Goal: Transaction & Acquisition: Book appointment/travel/reservation

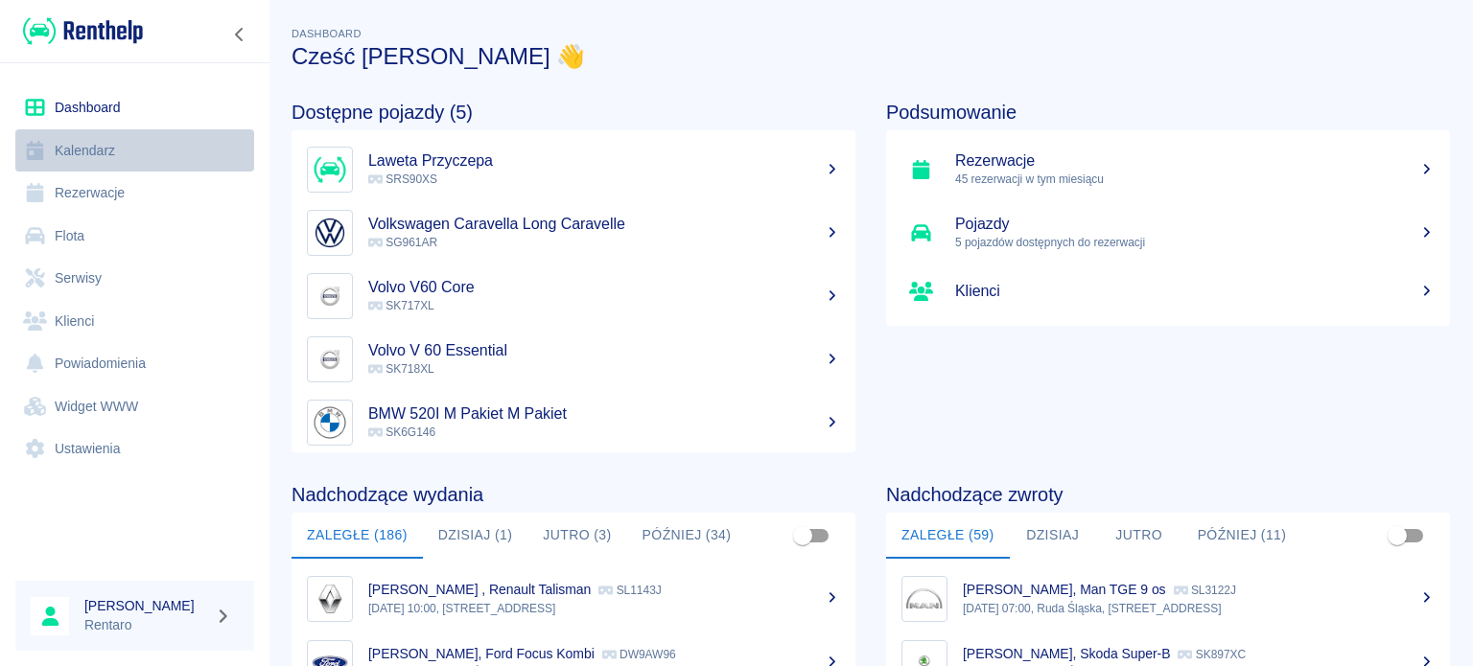
click at [43, 145] on icon at bounding box center [35, 150] width 24 height 19
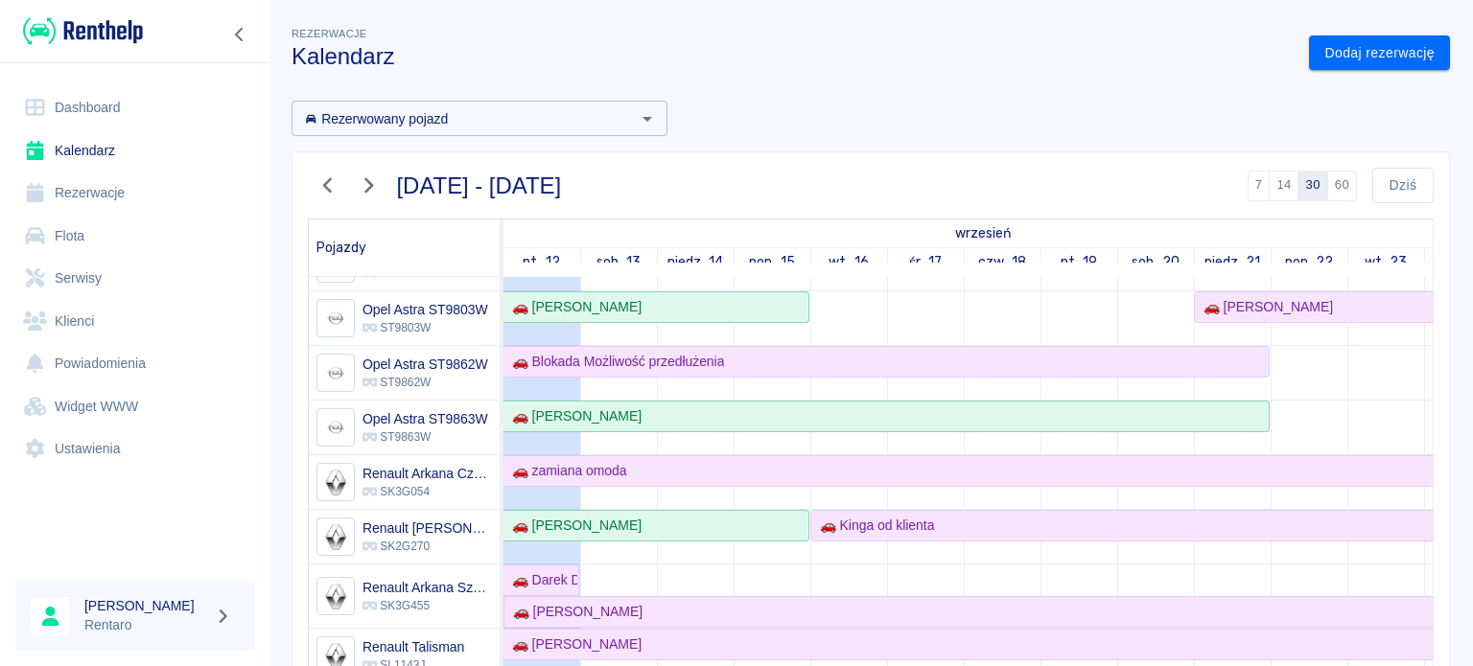
scroll to position [671, 0]
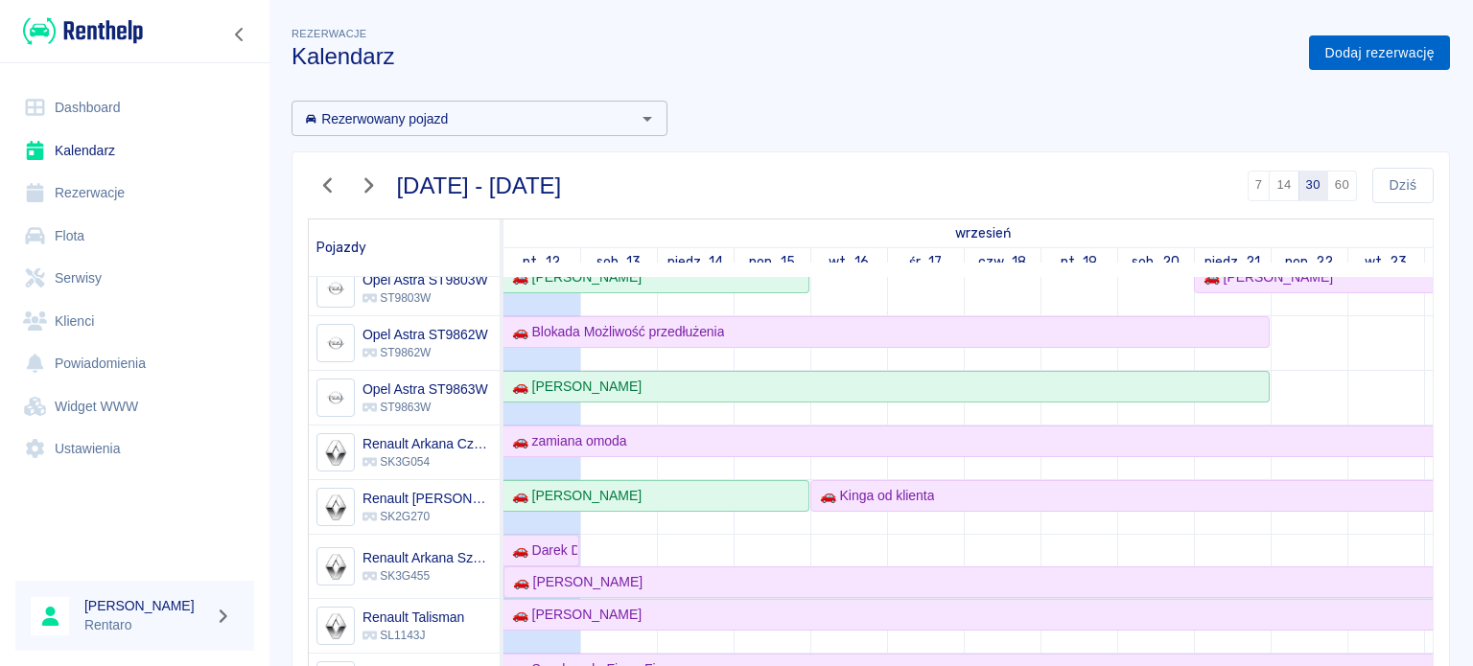
click at [1346, 46] on link "Dodaj rezerwację" at bounding box center [1379, 52] width 141 height 35
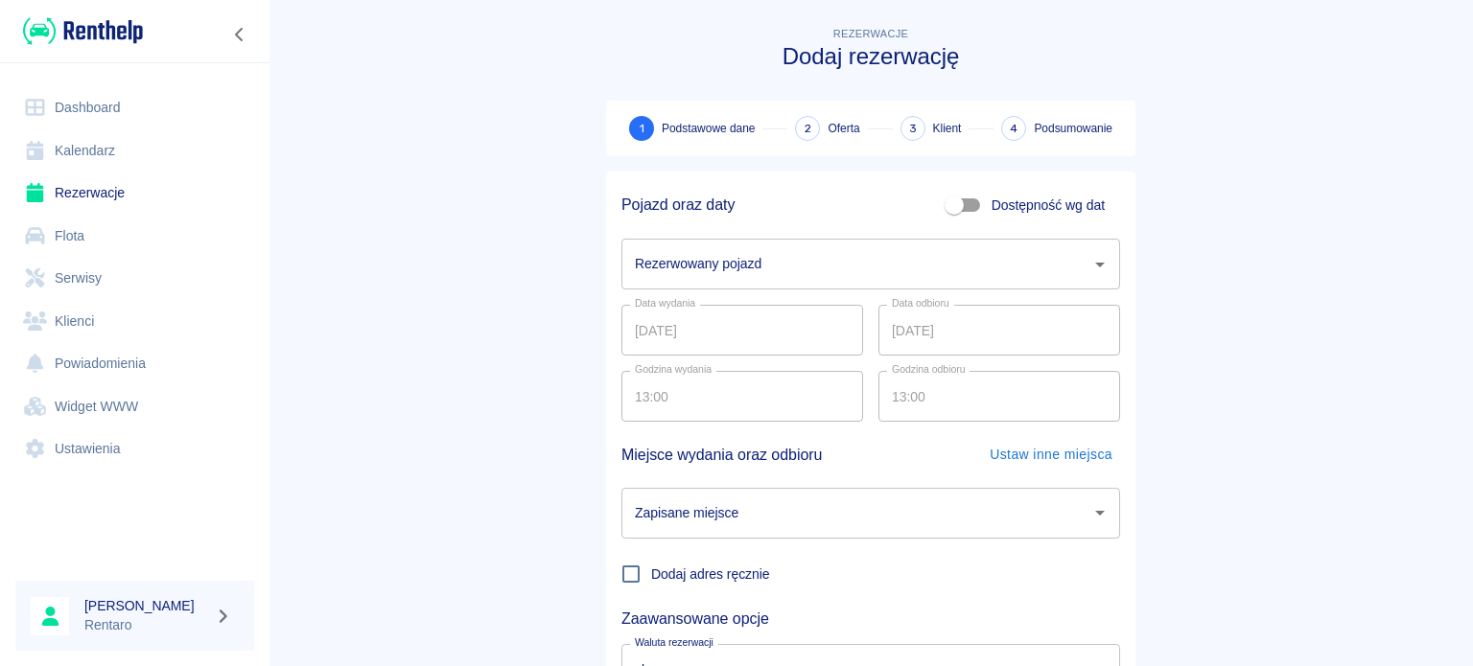
click at [944, 201] on input "Dostępność wg dat" at bounding box center [953, 205] width 109 height 36
checkbox input "true"
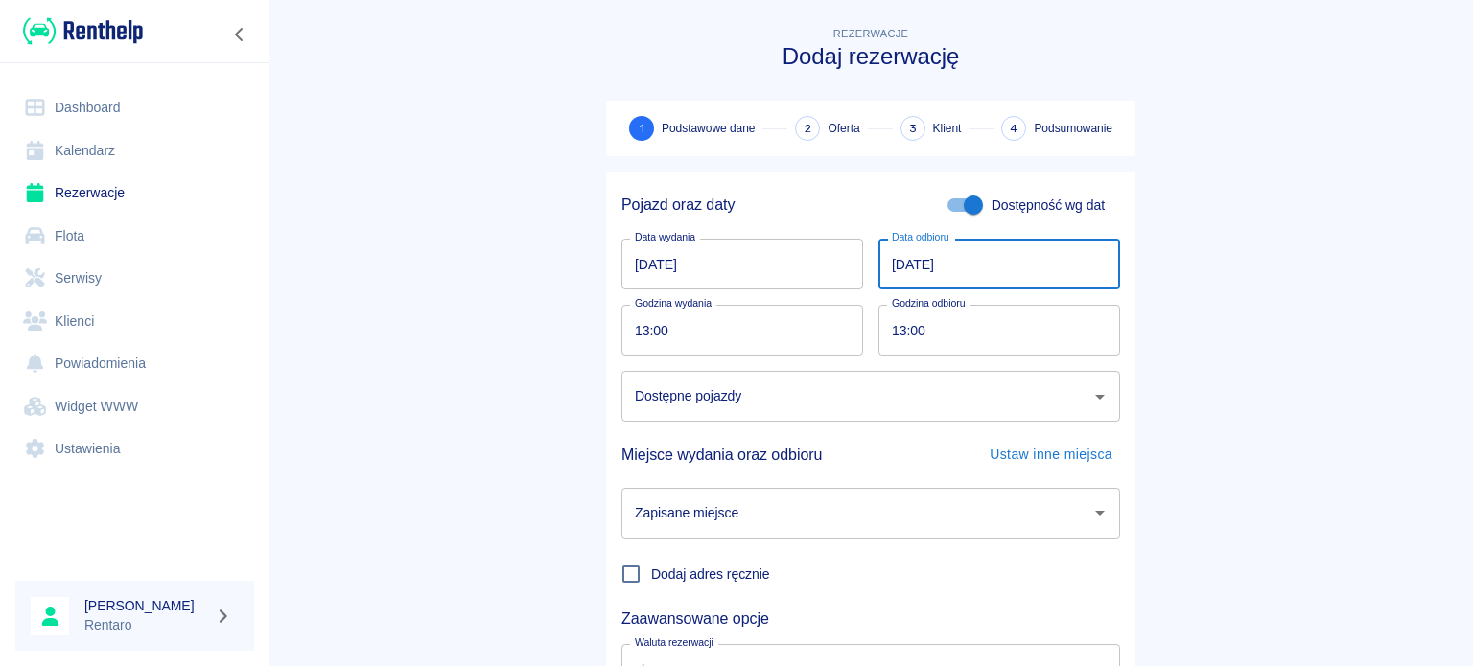
click at [909, 267] on input "[DATE]" at bounding box center [999, 264] width 242 height 51
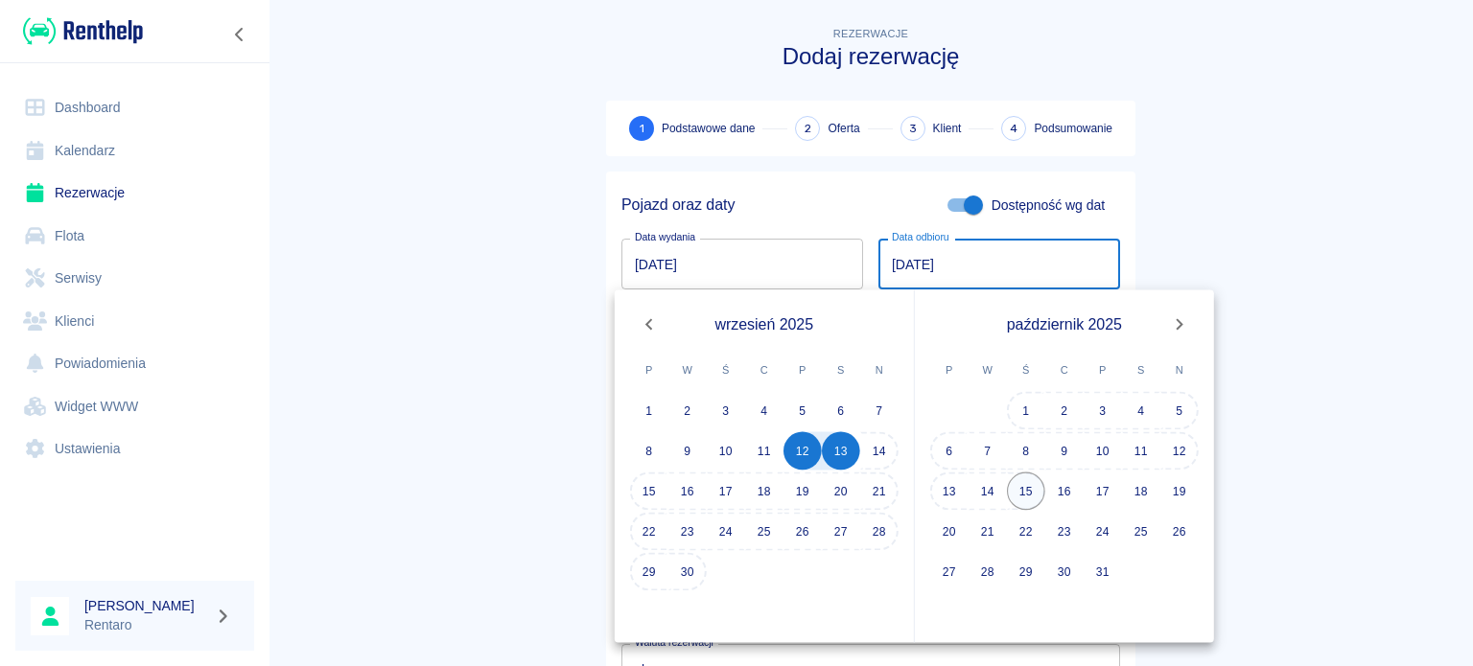
click at [1029, 492] on button "15" at bounding box center [1026, 492] width 38 height 38
type input "[DATE]"
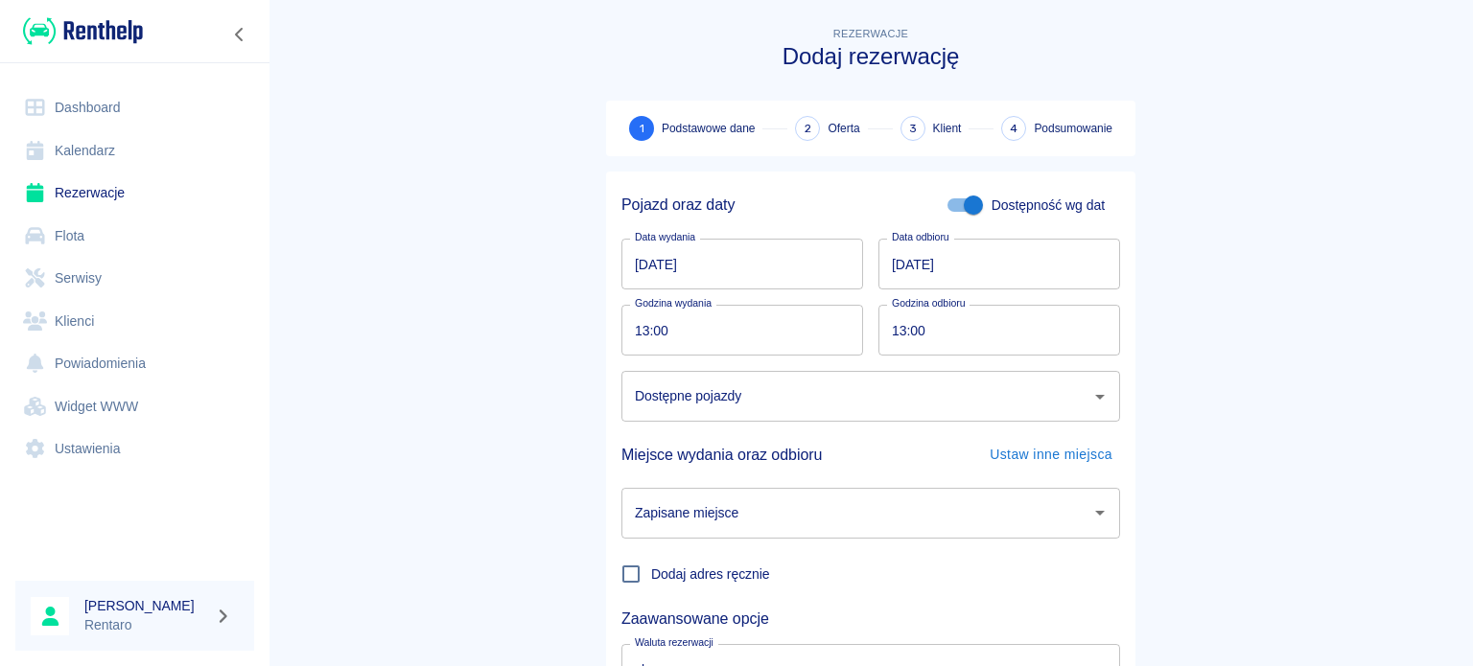
click at [771, 386] on input "Dostępne pojazdy" at bounding box center [856, 397] width 452 height 34
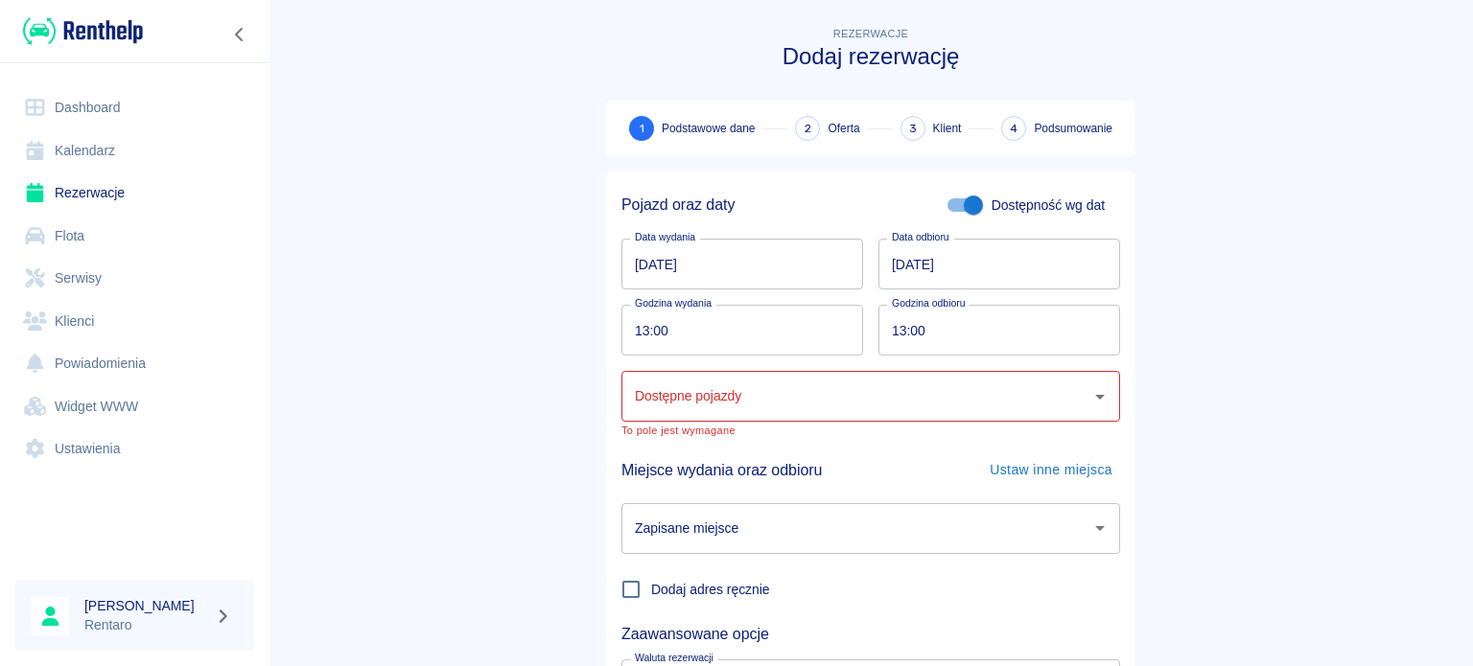
click at [399, 434] on main "Rezerwacje Dodaj rezerwację 1 Podstawowe dane 2 Oferta 3 Klient 4 Podsumowanie …" at bounding box center [870, 407] width 1204 height 769
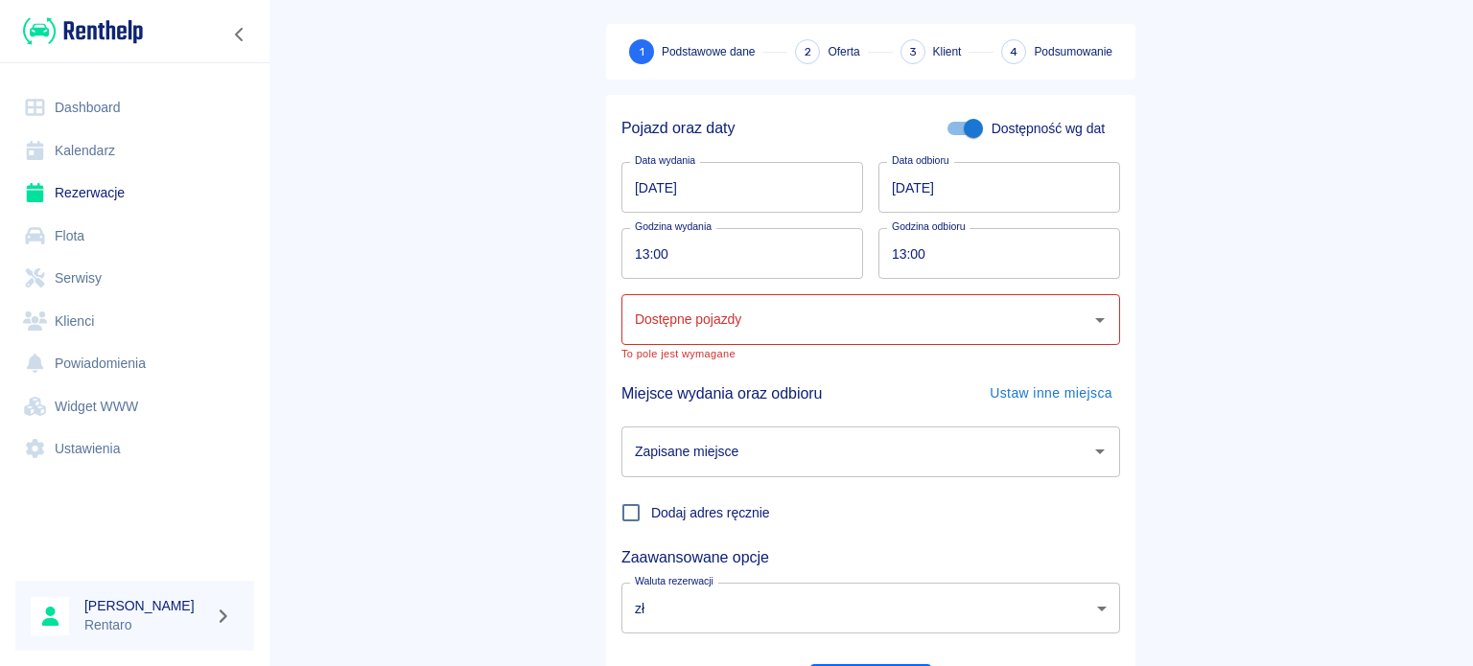
scroll to position [180, 0]
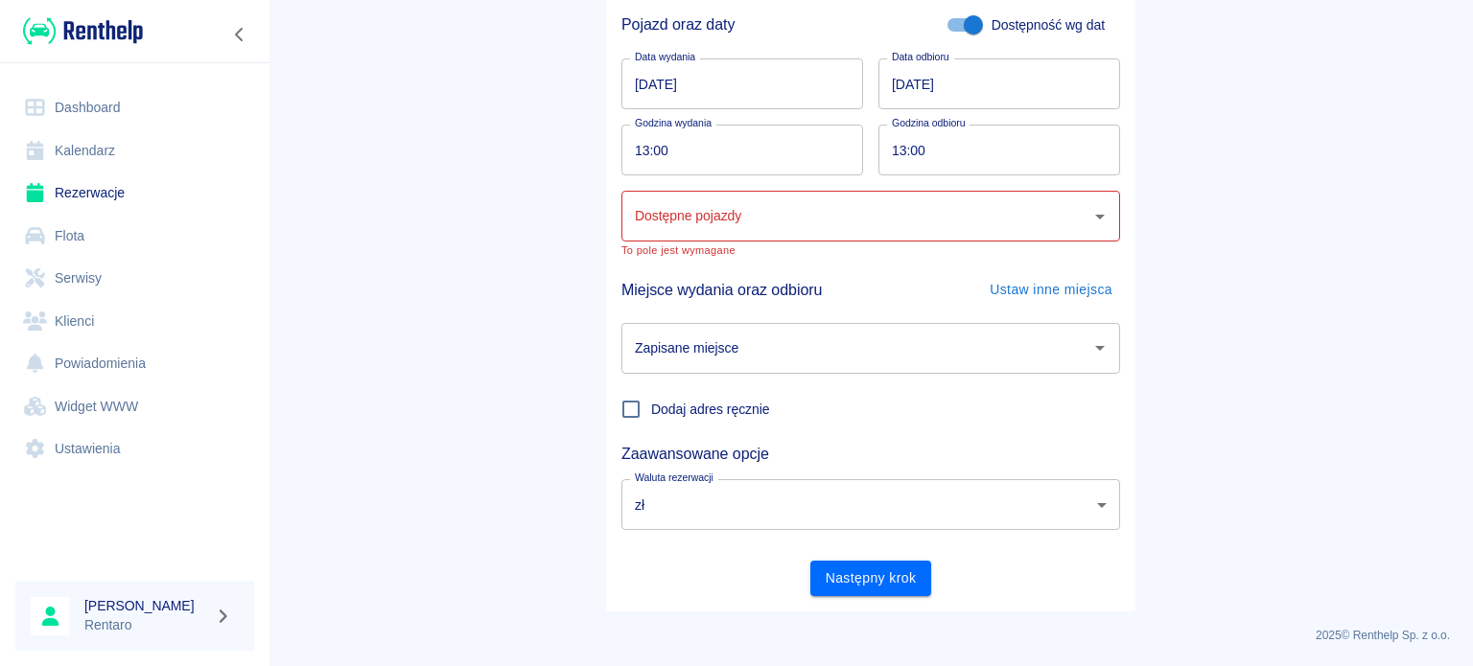
click at [61, 139] on link "Kalendarz" at bounding box center [134, 150] width 239 height 43
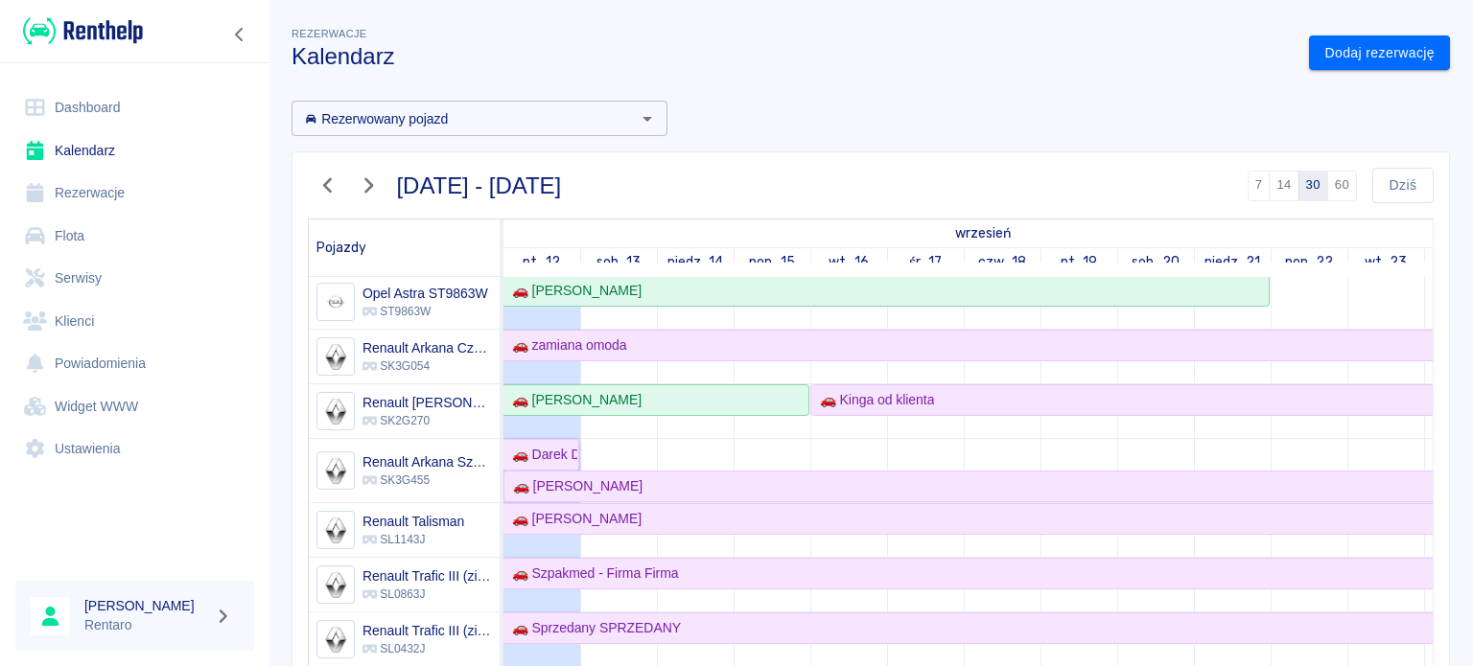
click at [559, 448] on div "🚗 Darek DD gloss" at bounding box center [540, 455] width 73 height 20
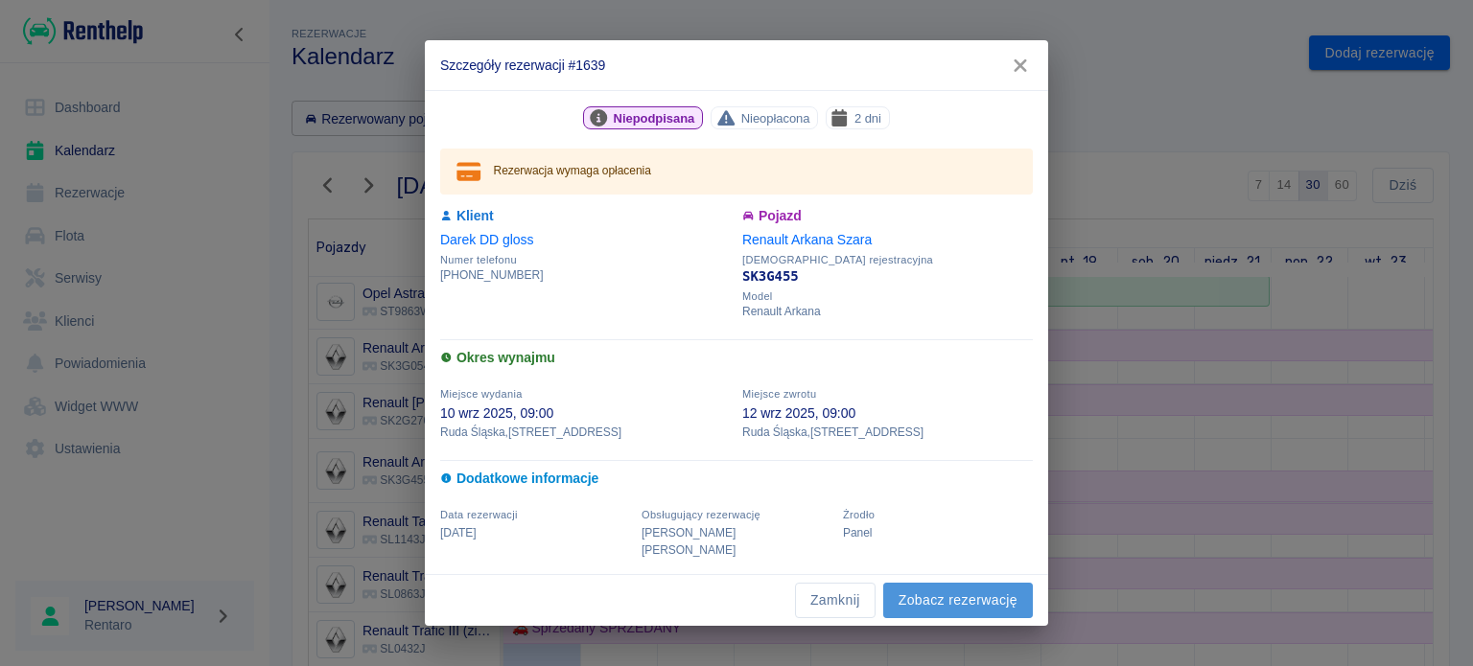
click at [996, 596] on link "Zobacz rezerwację" at bounding box center [958, 600] width 150 height 35
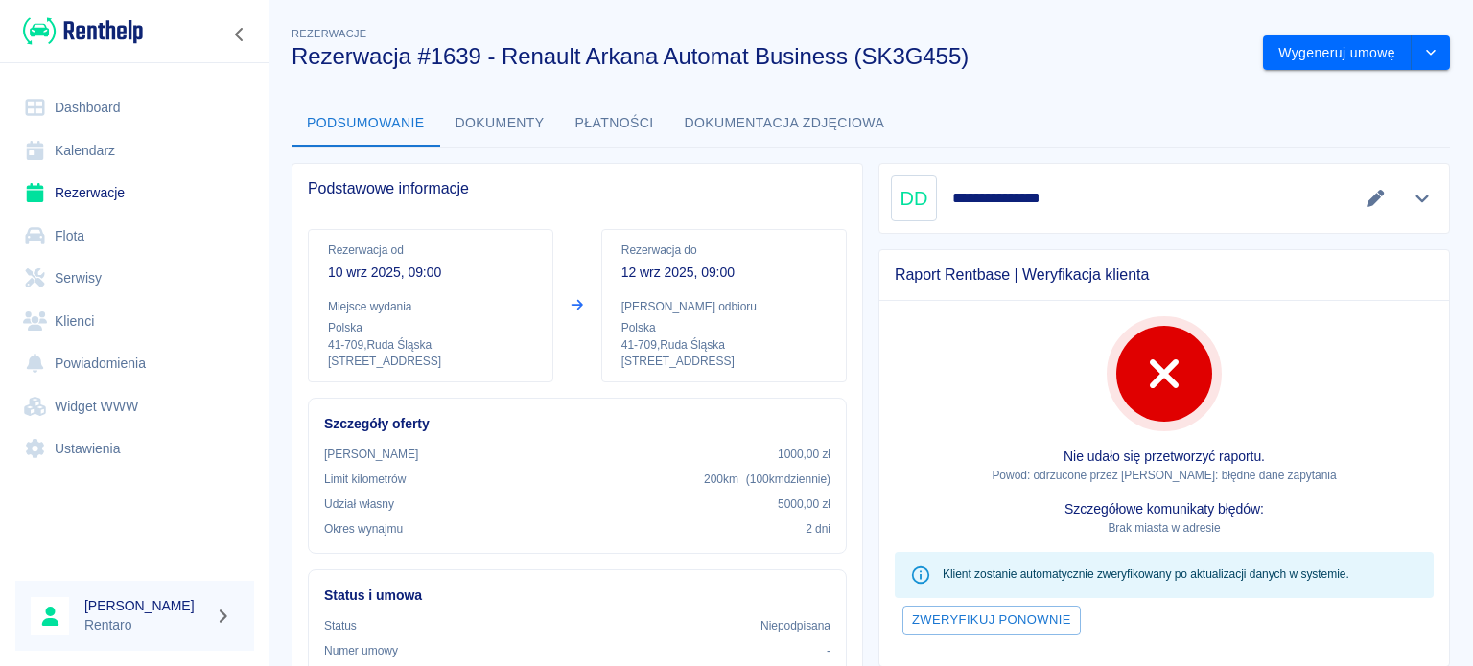
click at [76, 134] on link "Kalendarz" at bounding box center [134, 150] width 239 height 43
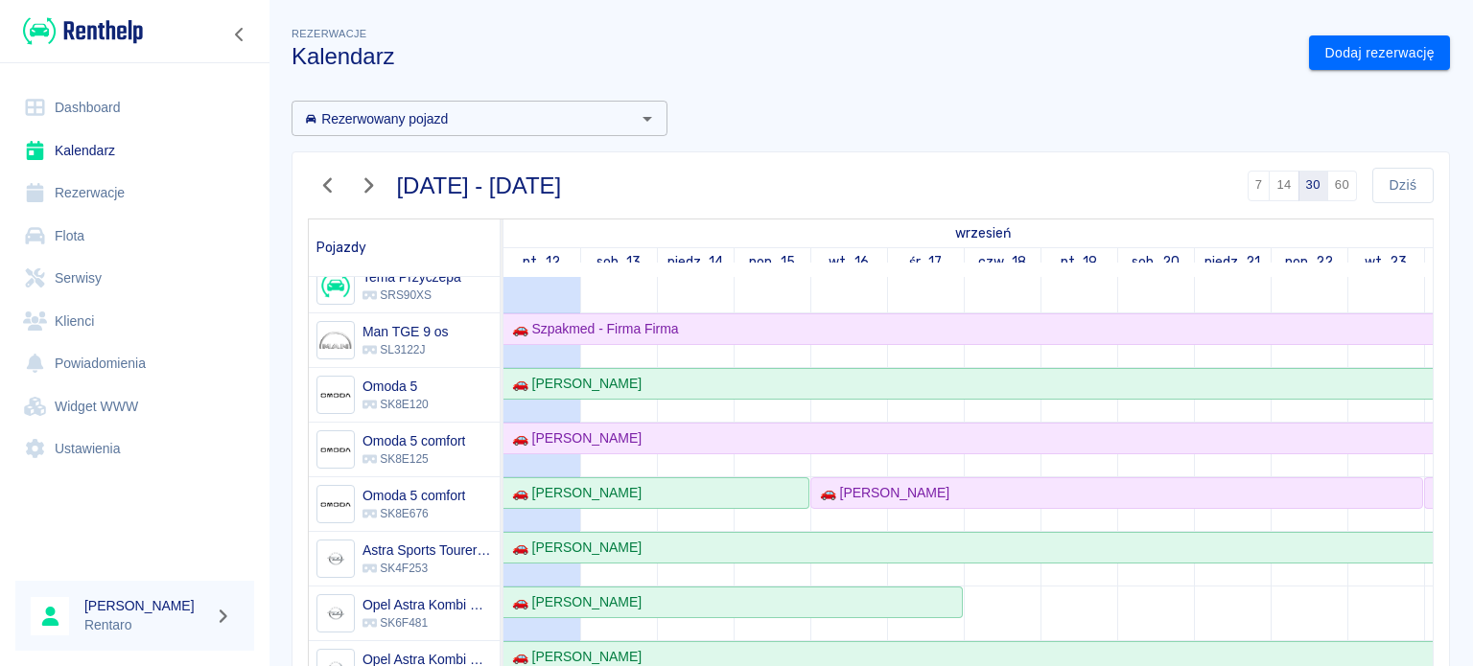
scroll to position [288, 0]
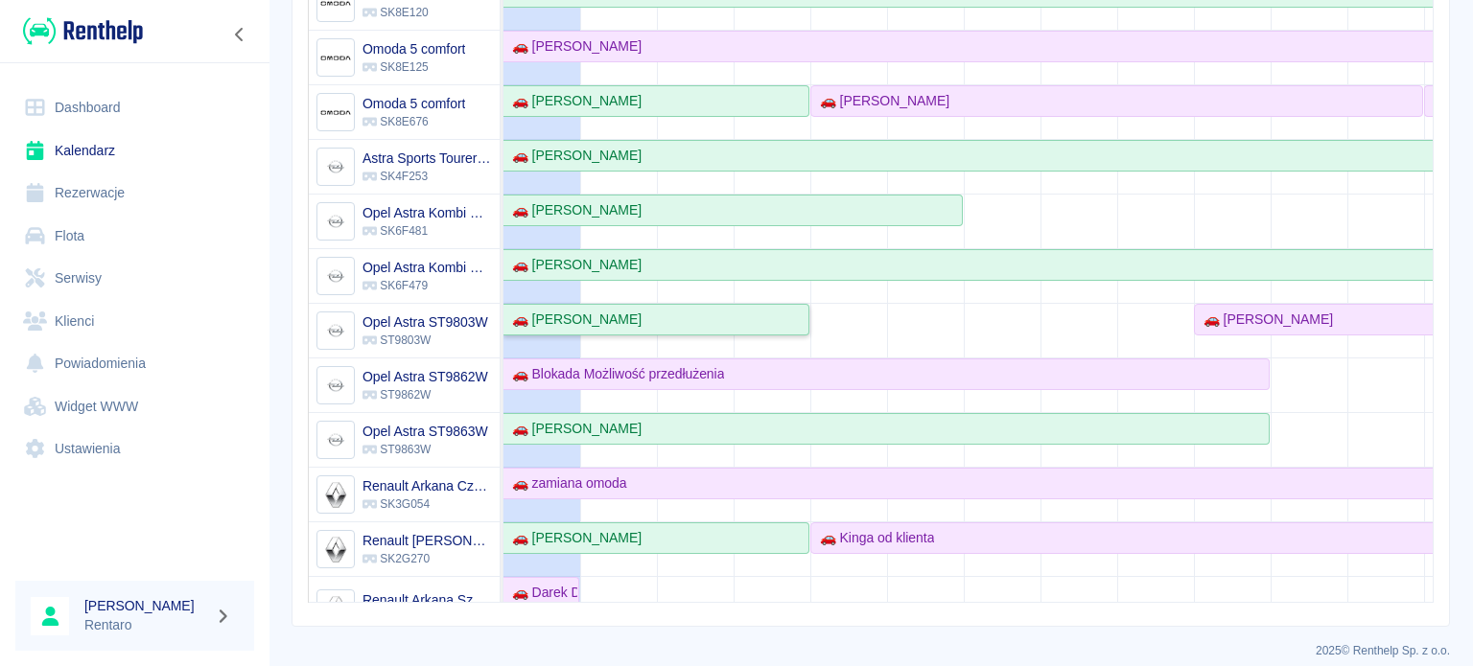
click at [573, 316] on div "🚗 [PERSON_NAME]" at bounding box center [572, 320] width 137 height 20
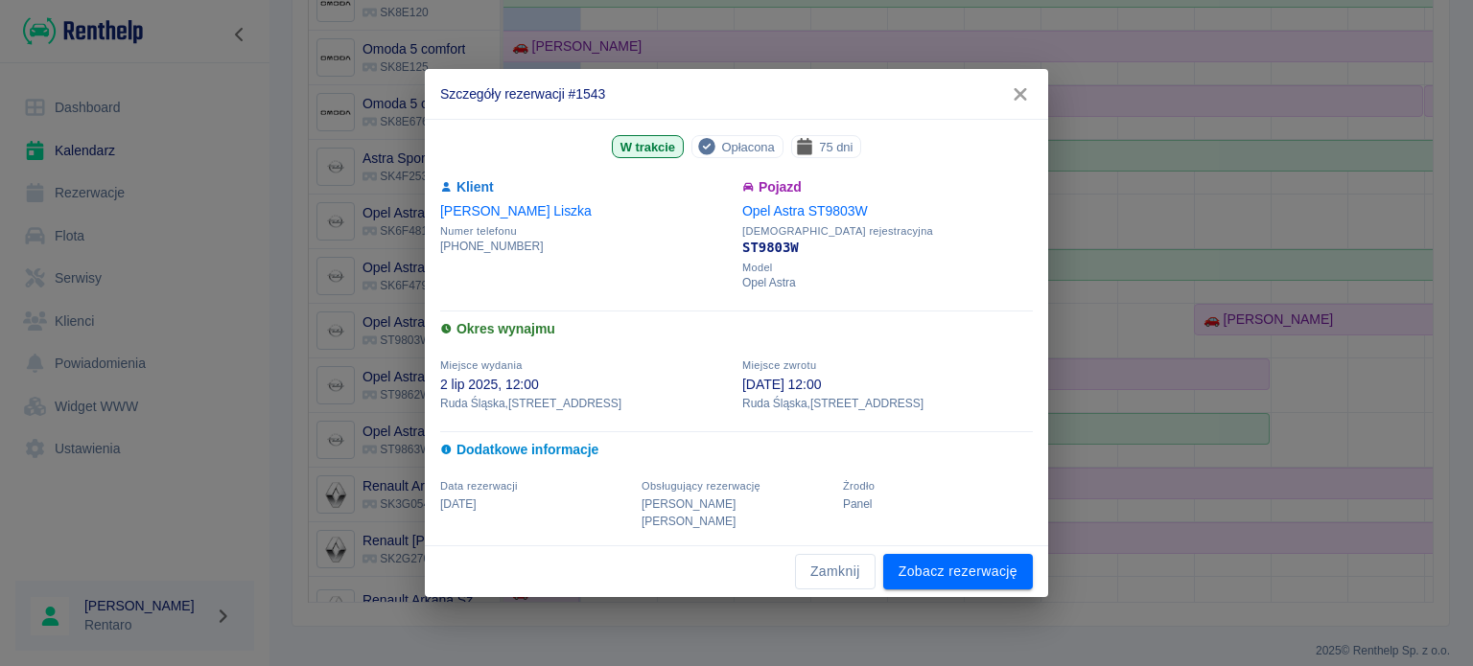
click at [1025, 100] on icon "button" at bounding box center [1020, 94] width 25 height 20
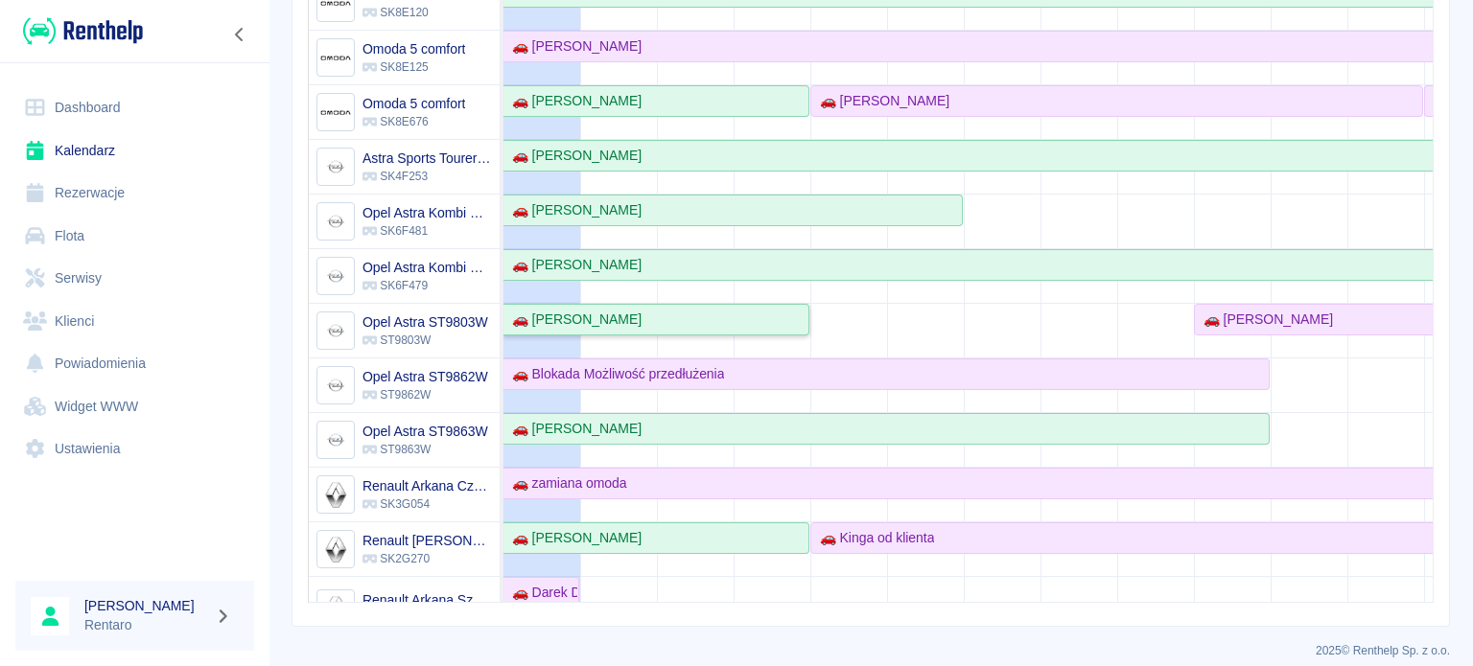
click at [620, 313] on div "🚗 [PERSON_NAME]" at bounding box center [655, 320] width 303 height 20
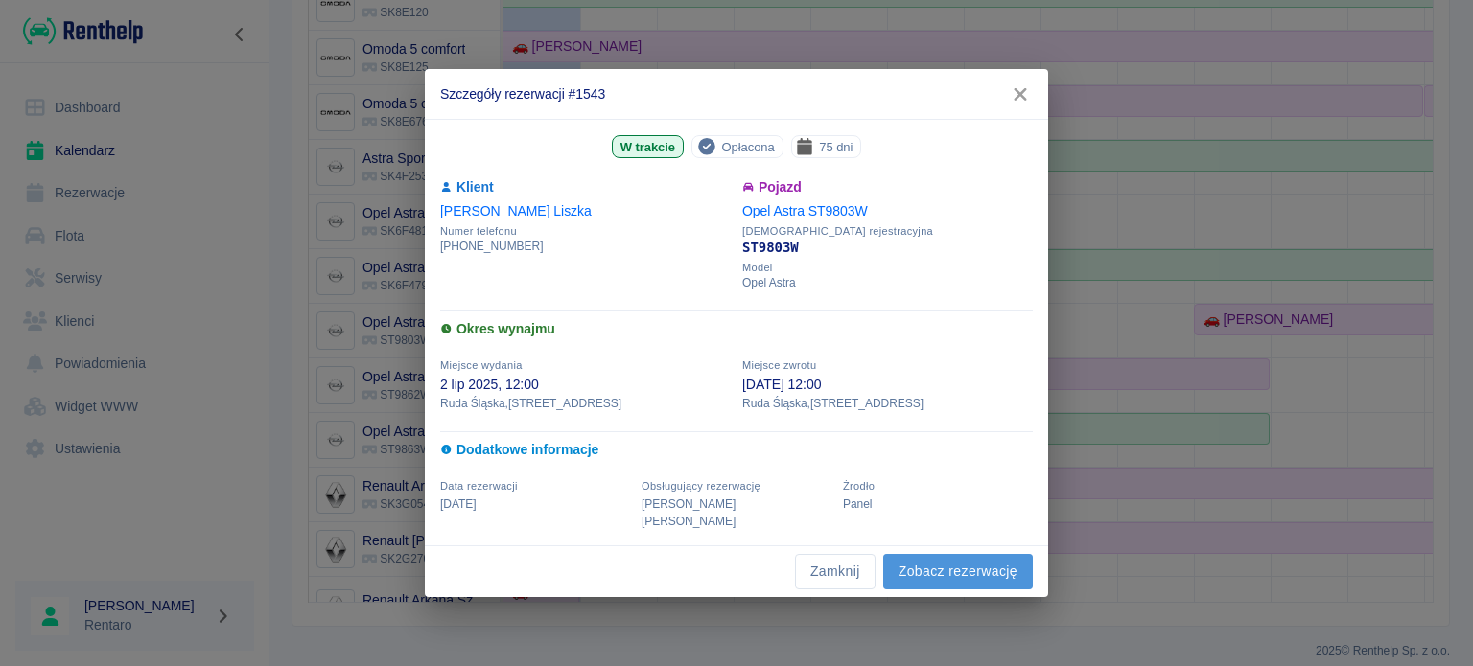
click at [946, 563] on link "Zobacz rezerwację" at bounding box center [958, 571] width 150 height 35
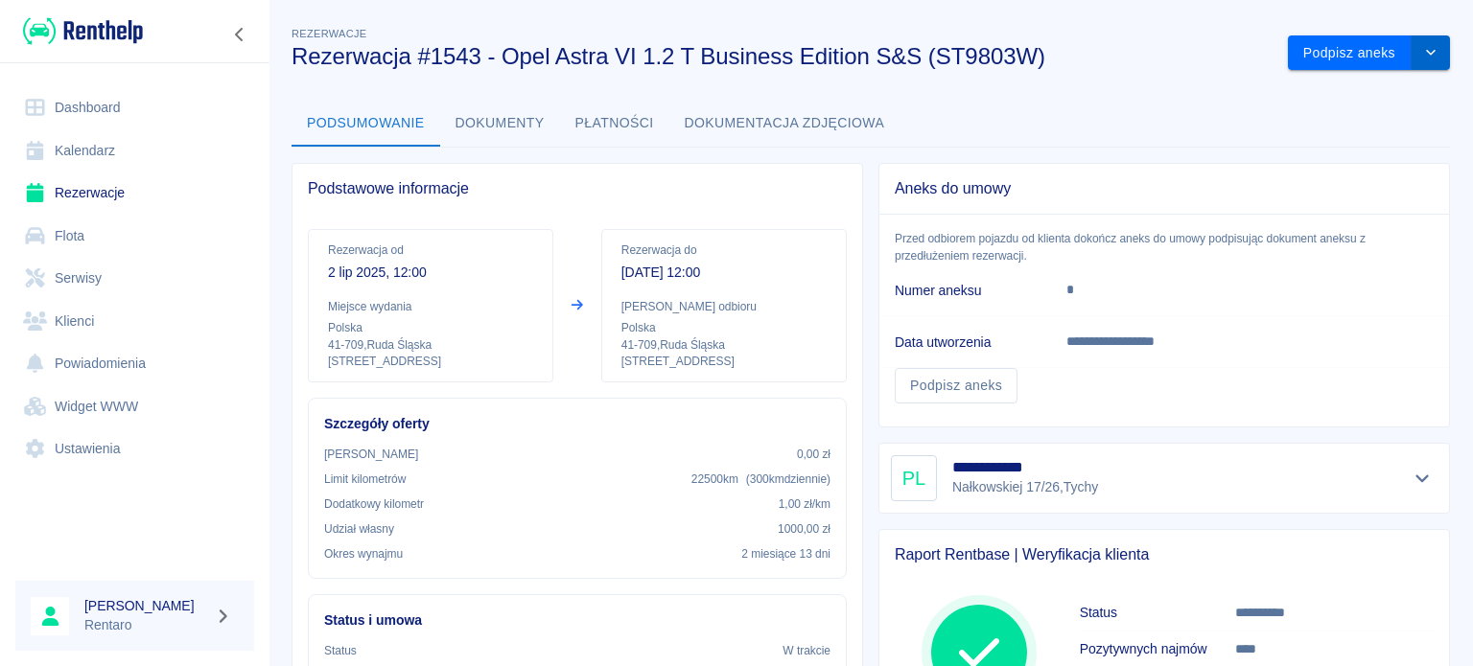
click at [1411, 55] on button "drop-down" at bounding box center [1430, 52] width 38 height 35
click at [1383, 99] on li "Przedłuż rezerwację" at bounding box center [1354, 94] width 151 height 32
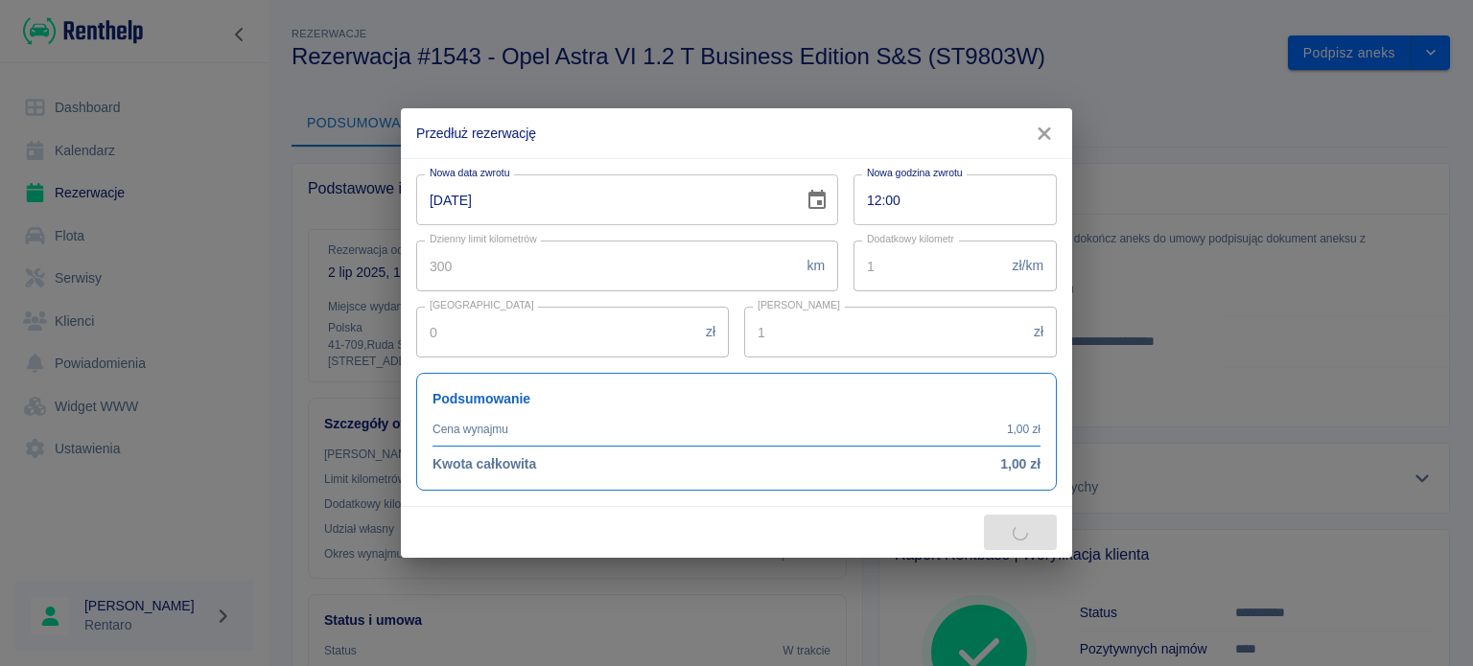
type input "10125"
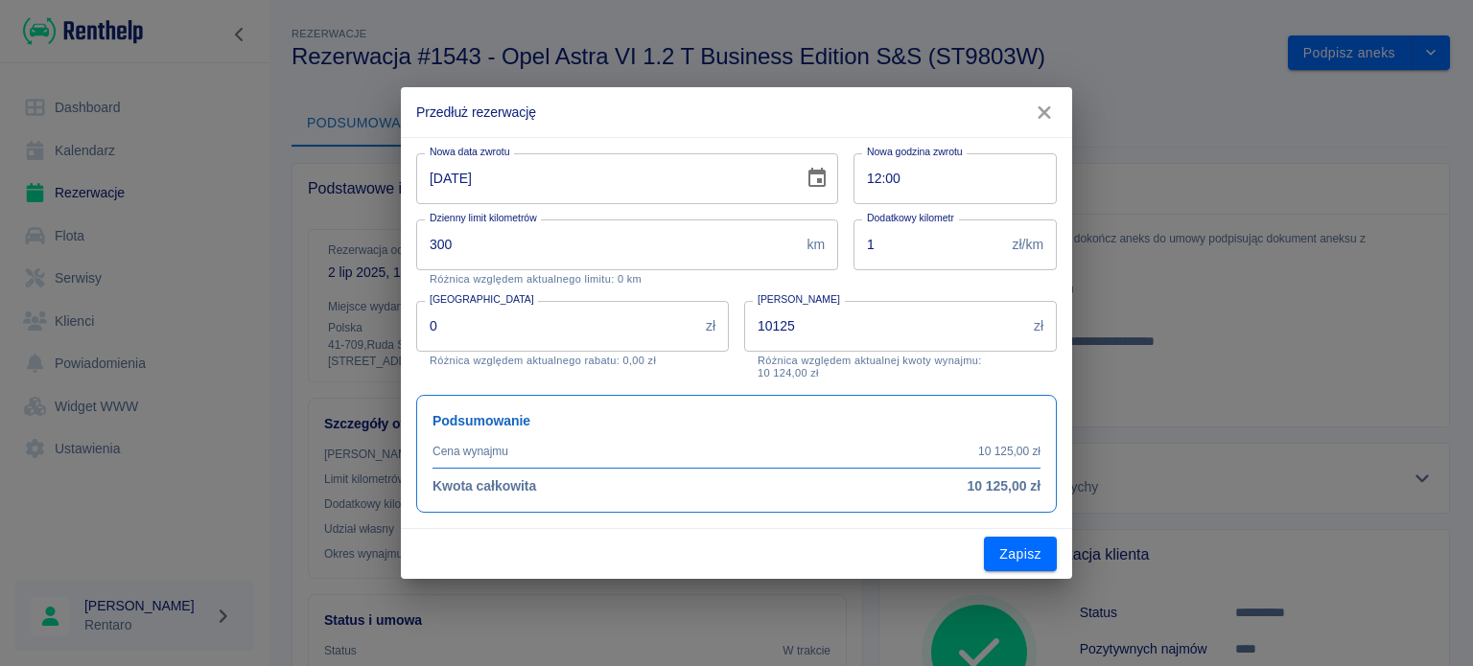
click at [817, 181] on icon "Choose date, selected date is 15 wrz 2025" at bounding box center [816, 177] width 17 height 19
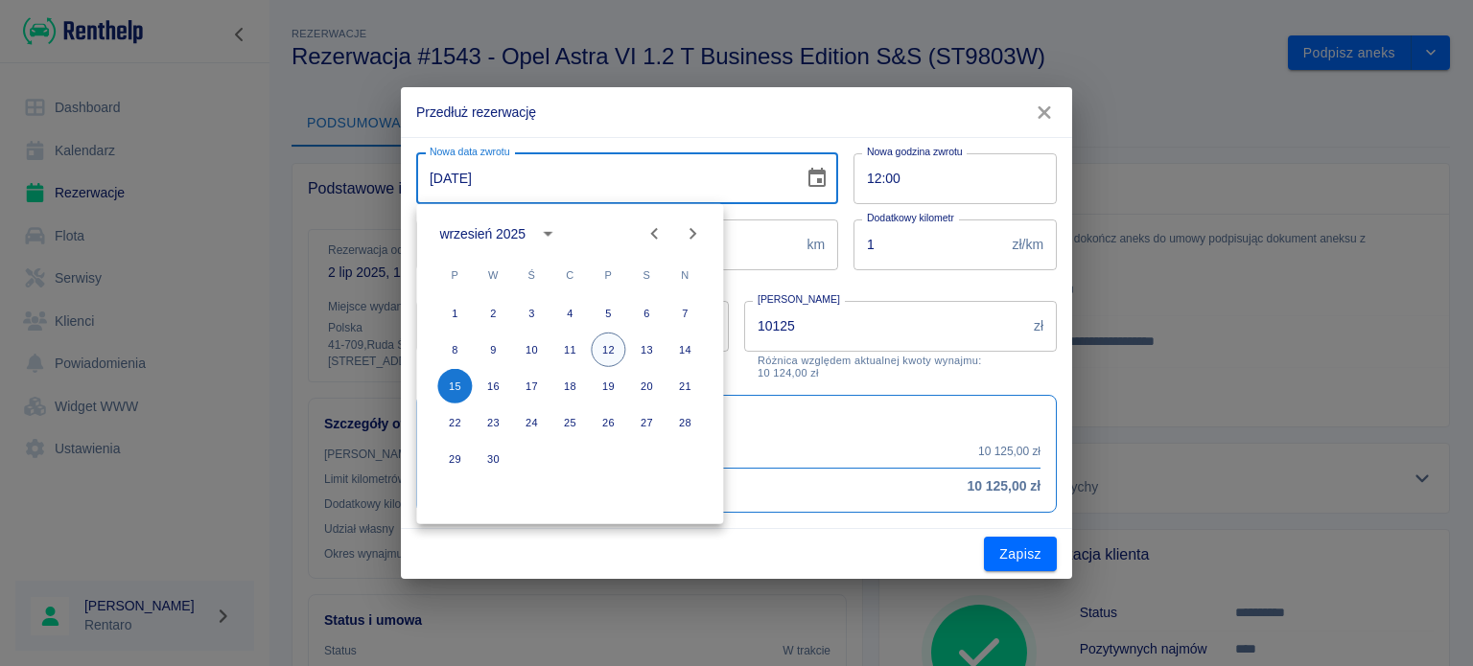
click at [612, 349] on button "12" at bounding box center [608, 350] width 35 height 35
type input "[DATE]"
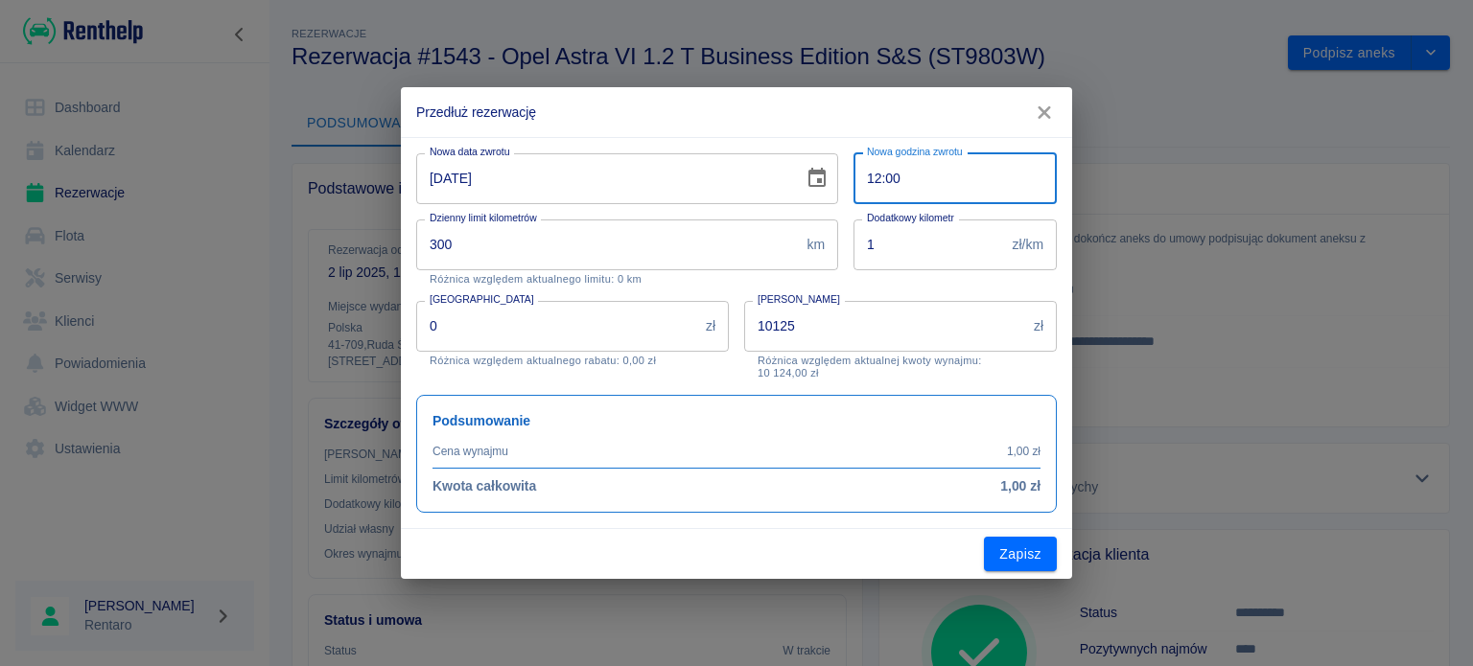
click at [882, 179] on input "12:00" at bounding box center [948, 178] width 190 height 51
type input "13:00"
click at [1001, 562] on button "Zapisz" at bounding box center [1020, 554] width 73 height 35
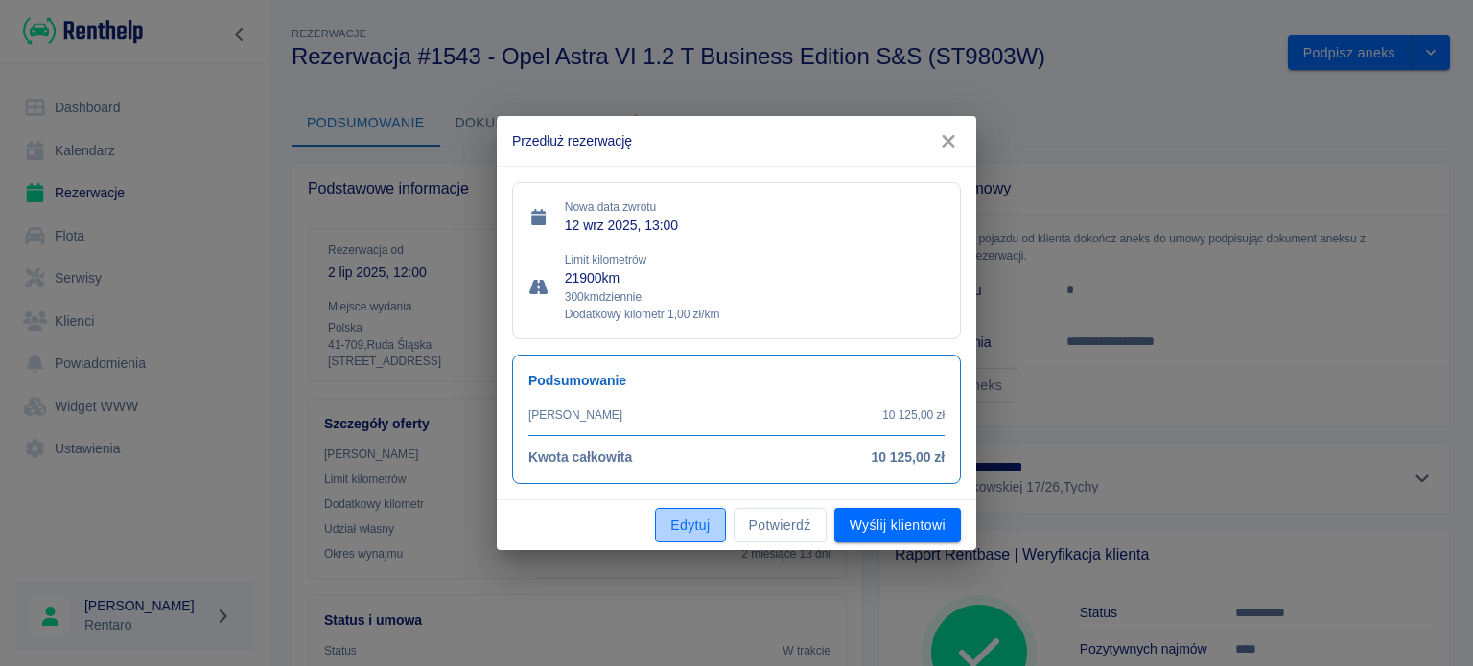
click at [686, 523] on button "Edytuj" at bounding box center [690, 525] width 70 height 35
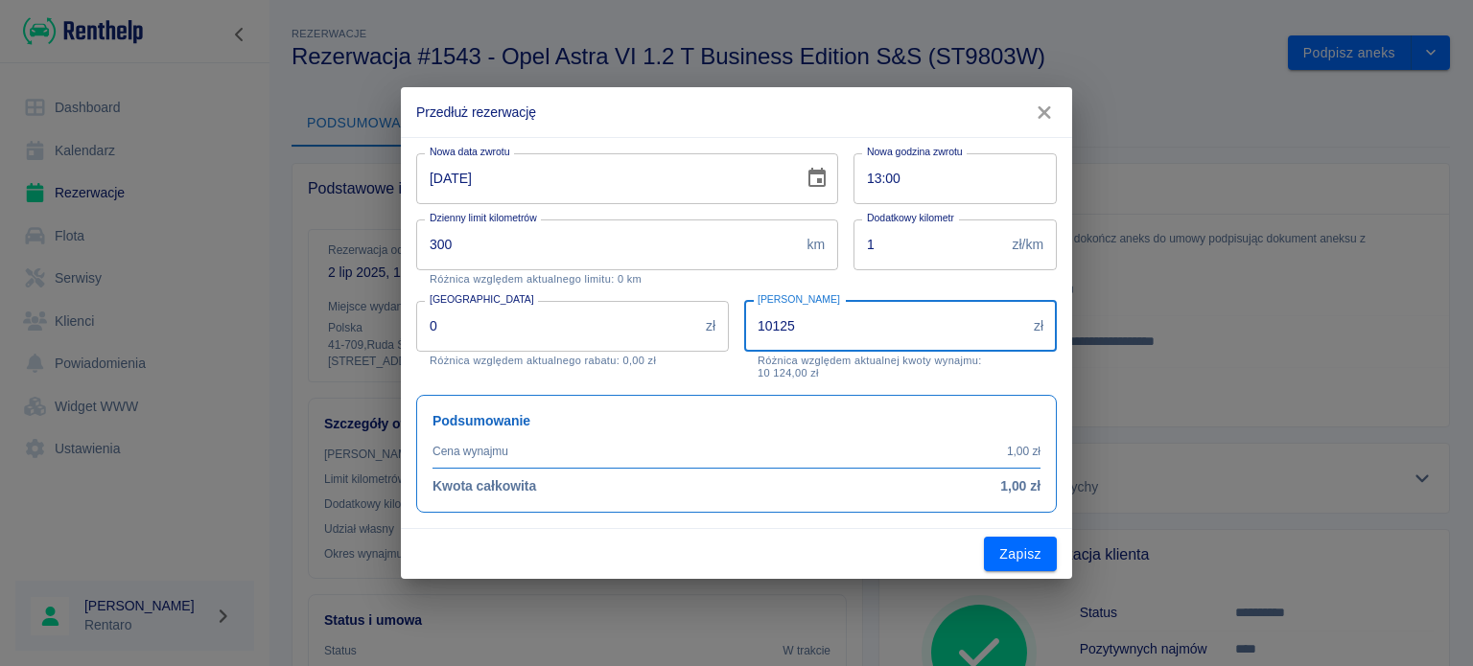
drag, startPoint x: 576, startPoint y: 337, endPoint x: 462, endPoint y: 323, distance: 115.0
click at [475, 330] on div "Nowa data zwrotu [DATE] Nowa data zwrotu Nowa godzina zwrotu 13:00 Nowa godzina…" at bounding box center [729, 325] width 656 height 375
click at [812, 173] on icon "Choose date, selected date is 12 wrz 2025" at bounding box center [816, 177] width 17 height 19
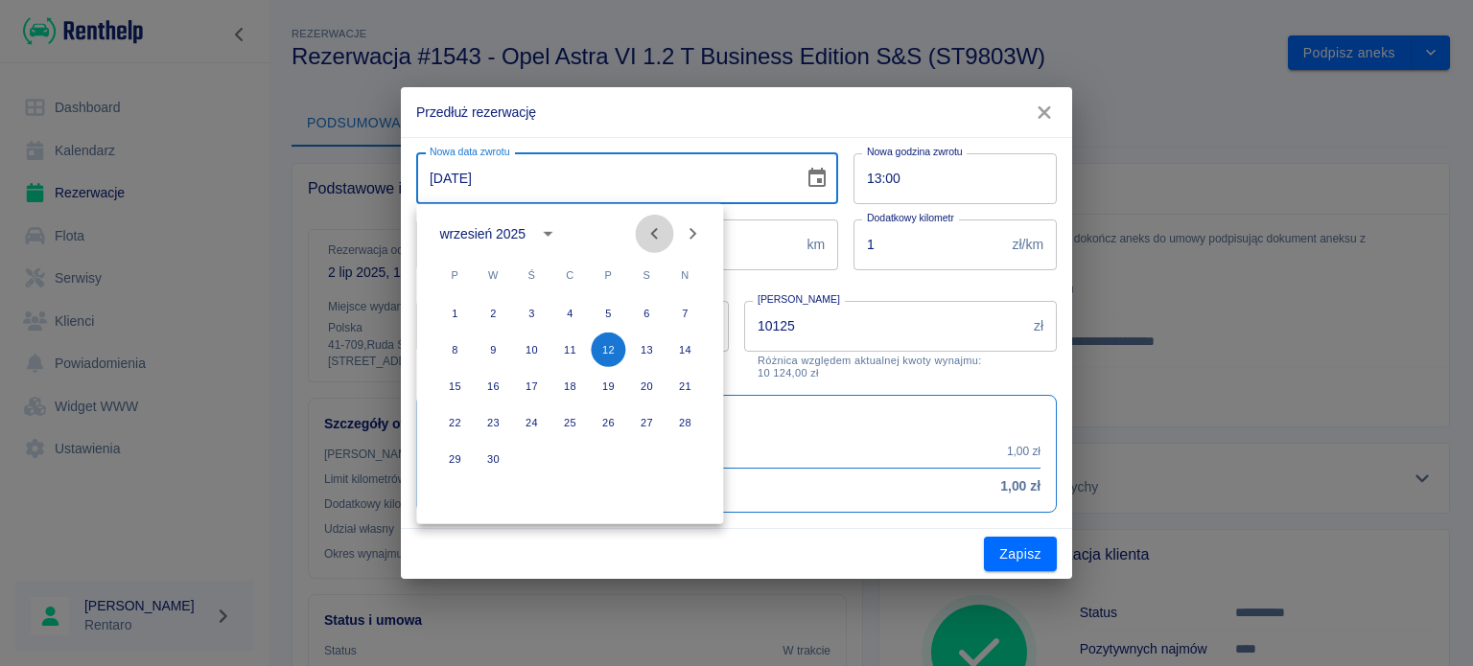
click at [654, 239] on icon "Previous month" at bounding box center [653, 233] width 23 height 23
click at [692, 233] on icon "Next month" at bounding box center [692, 233] width 23 height 23
click at [659, 237] on icon "Previous month" at bounding box center [653, 233] width 23 height 23
drag, startPoint x: 823, startPoint y: 321, endPoint x: 625, endPoint y: 235, distance: 215.5
click at [634, 243] on body "Używamy plików Cookies, by zapewnić Ci najlepsze możliwe doświadczenie. Aby dow…" at bounding box center [736, 333] width 1473 height 666
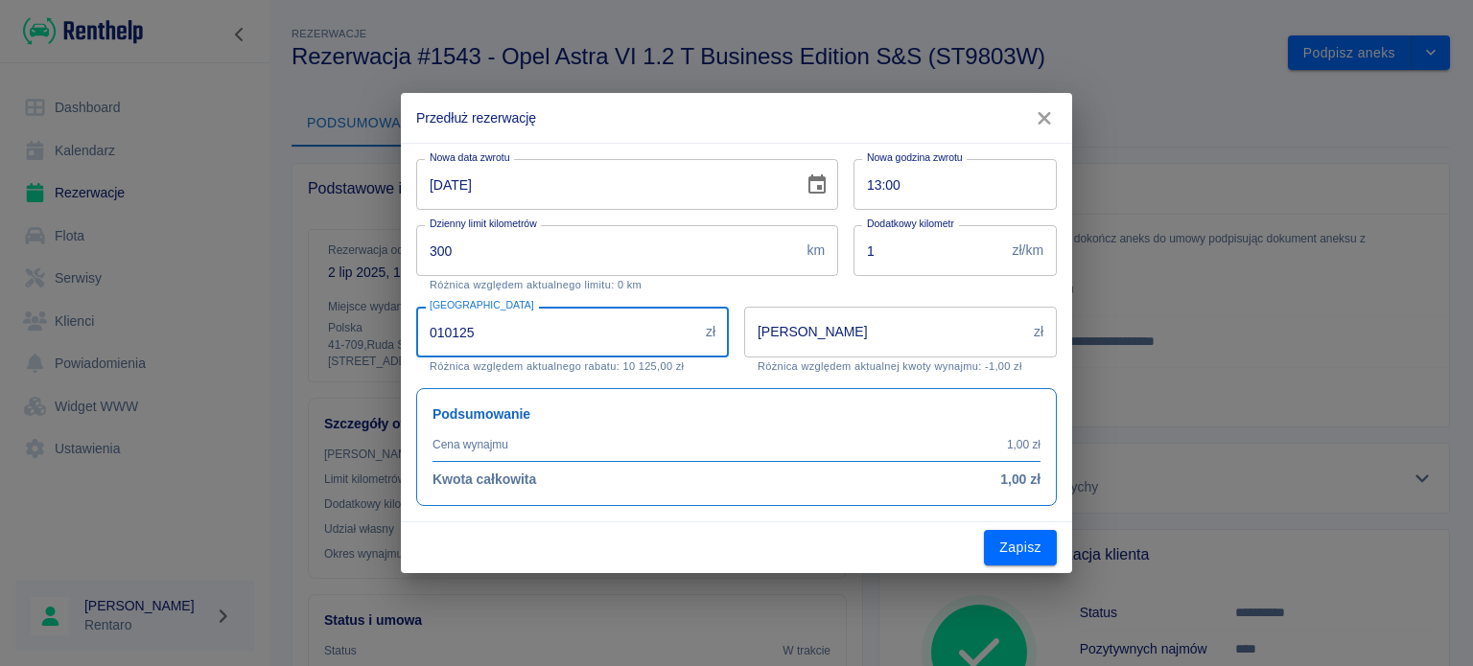
click at [518, 332] on input "010125" at bounding box center [557, 332] width 282 height 51
type input "0"
click at [852, 340] on input "[PERSON_NAME]" at bounding box center [885, 332] width 282 height 51
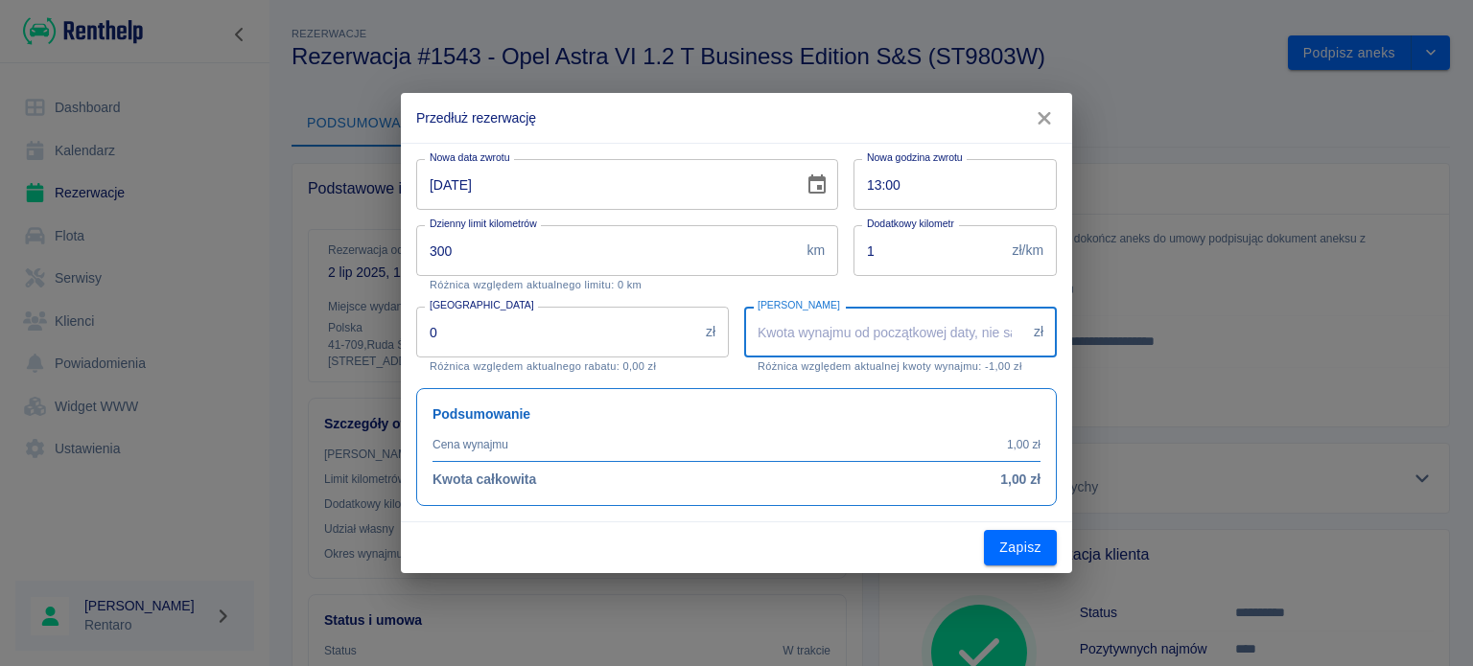
click at [856, 340] on input "[PERSON_NAME]" at bounding box center [885, 332] width 282 height 51
click at [863, 344] on input "[PERSON_NAME]" at bounding box center [885, 332] width 282 height 51
click at [1044, 121] on icon "button" at bounding box center [1044, 118] width 25 height 20
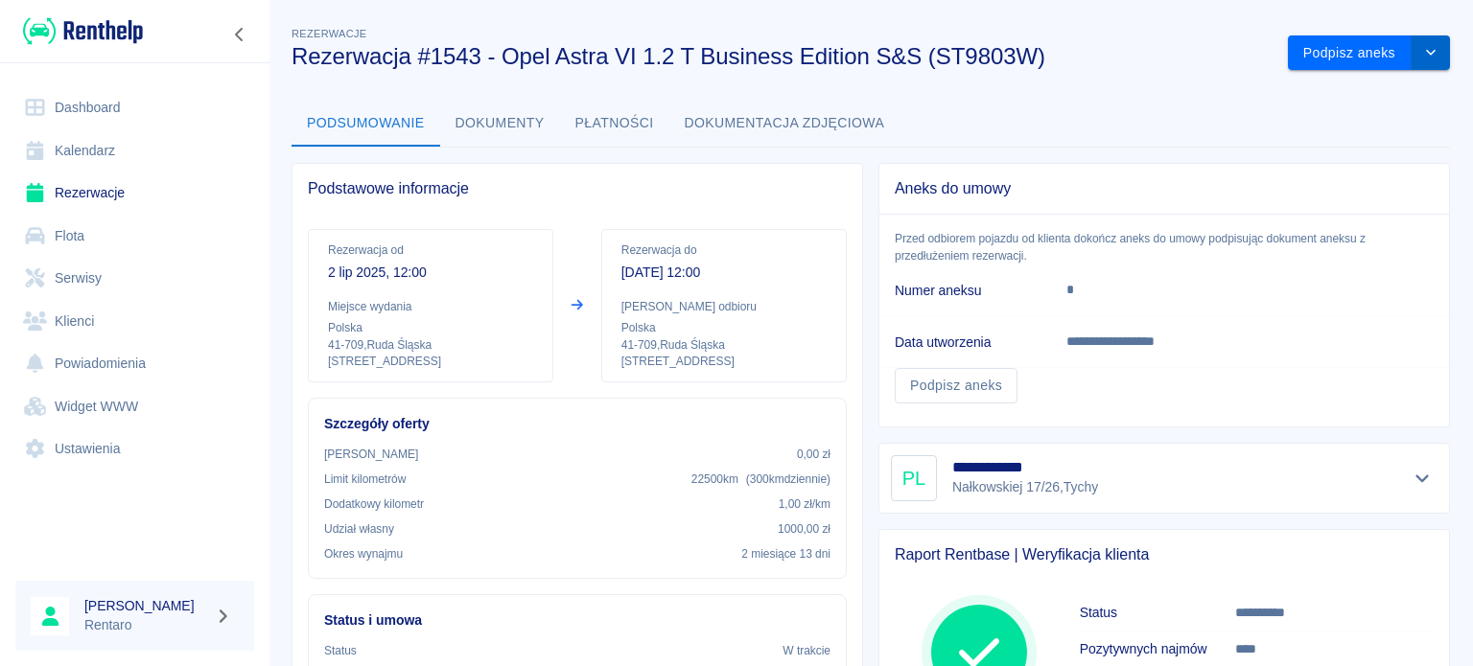
click at [1411, 59] on button "drop-down" at bounding box center [1430, 52] width 38 height 35
click at [1383, 90] on li "Przedłuż rezerwację" at bounding box center [1354, 94] width 151 height 32
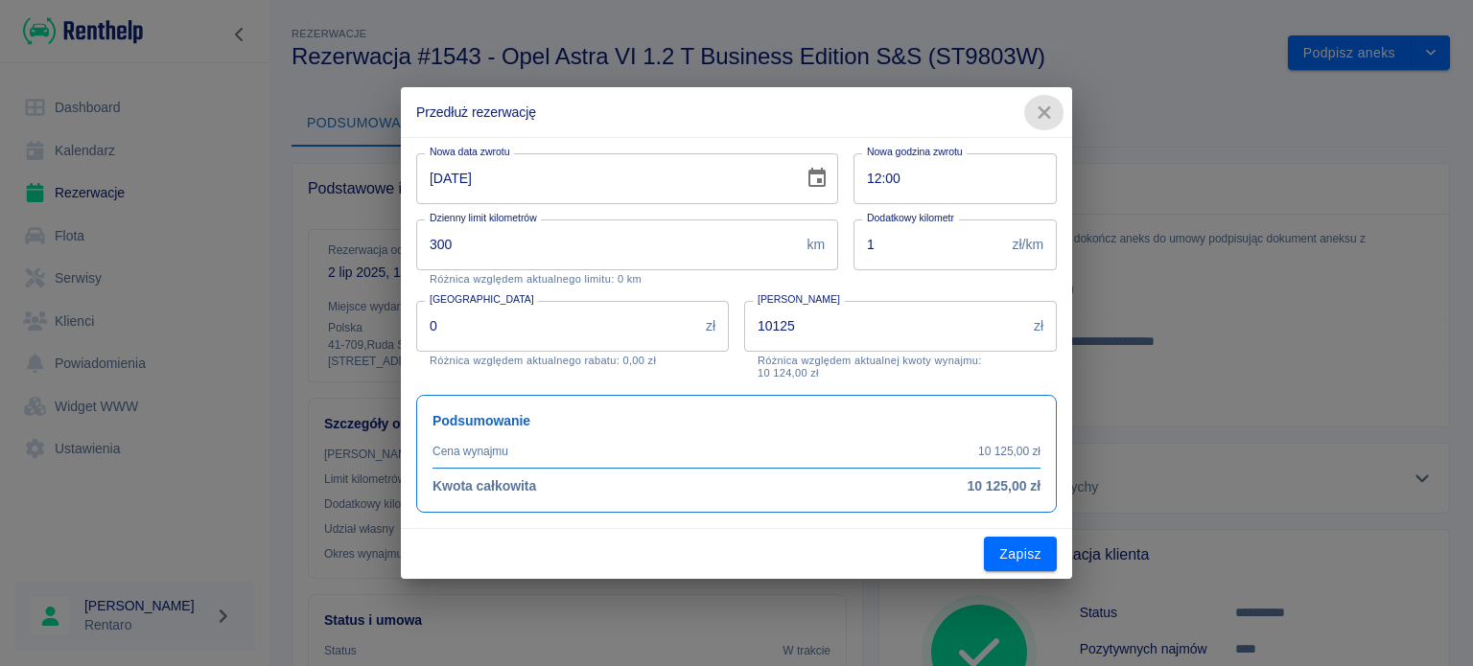
click at [1042, 120] on icon "button" at bounding box center [1044, 113] width 25 height 20
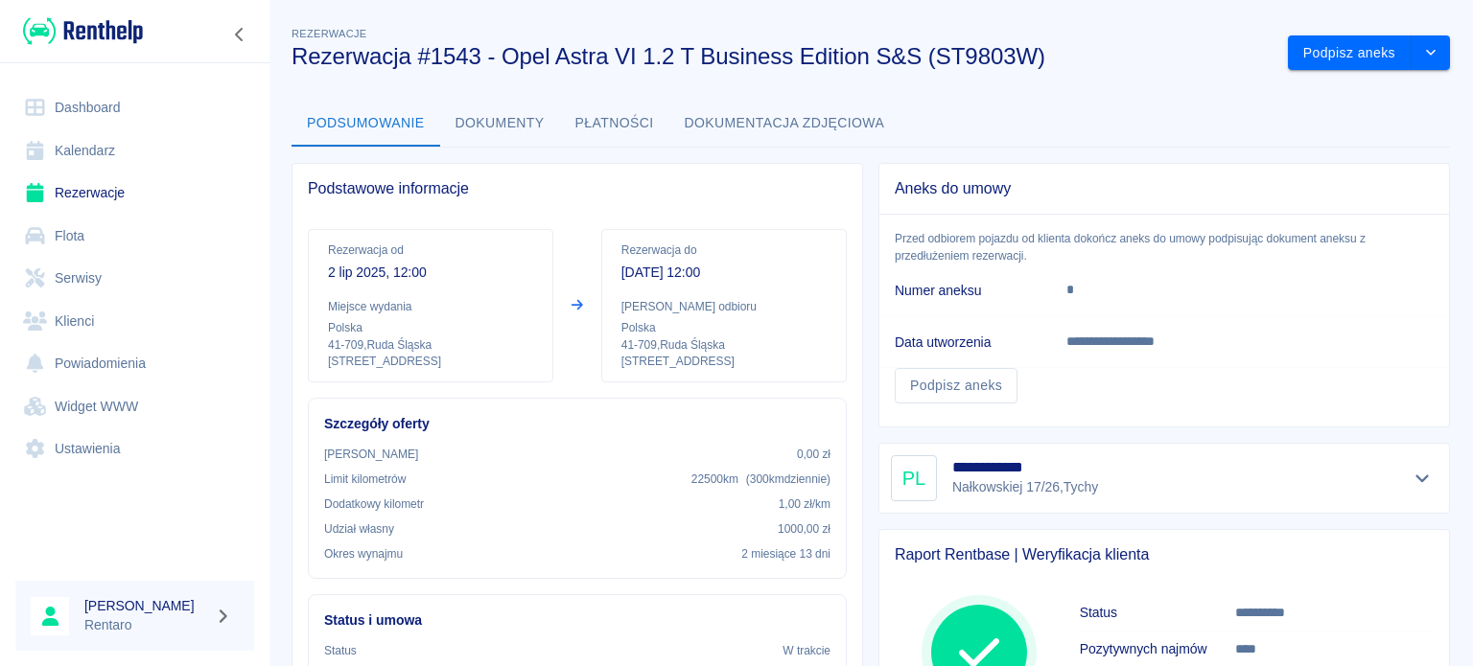
click at [76, 156] on link "Kalendarz" at bounding box center [134, 150] width 239 height 43
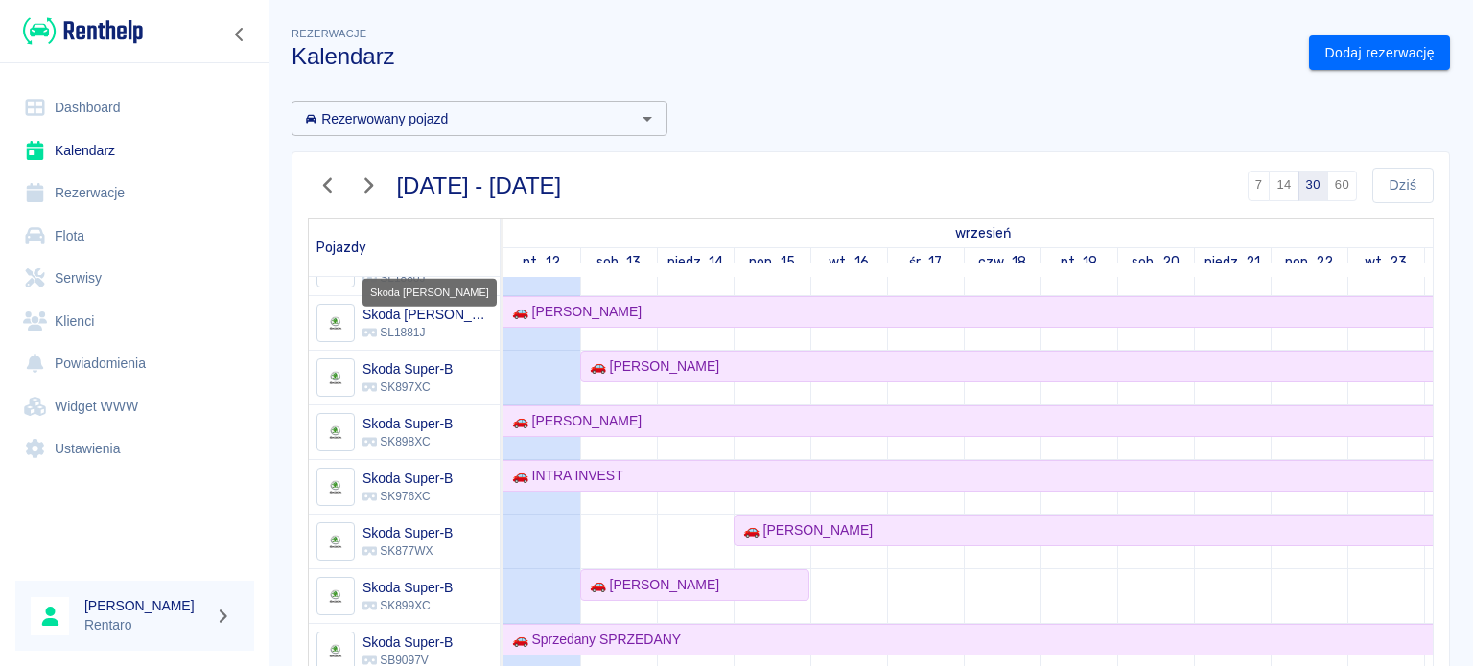
scroll to position [1246, 0]
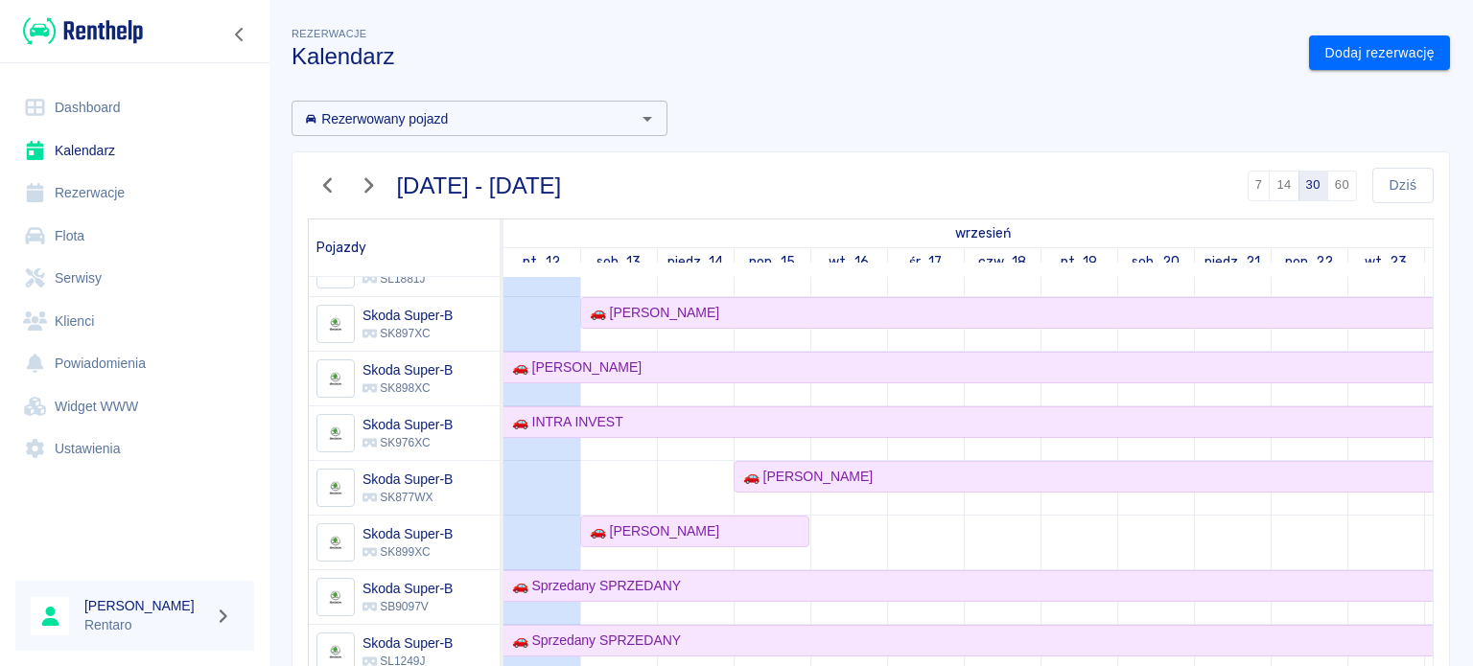
click at [329, 195] on icon "button" at bounding box center [327, 185] width 25 height 20
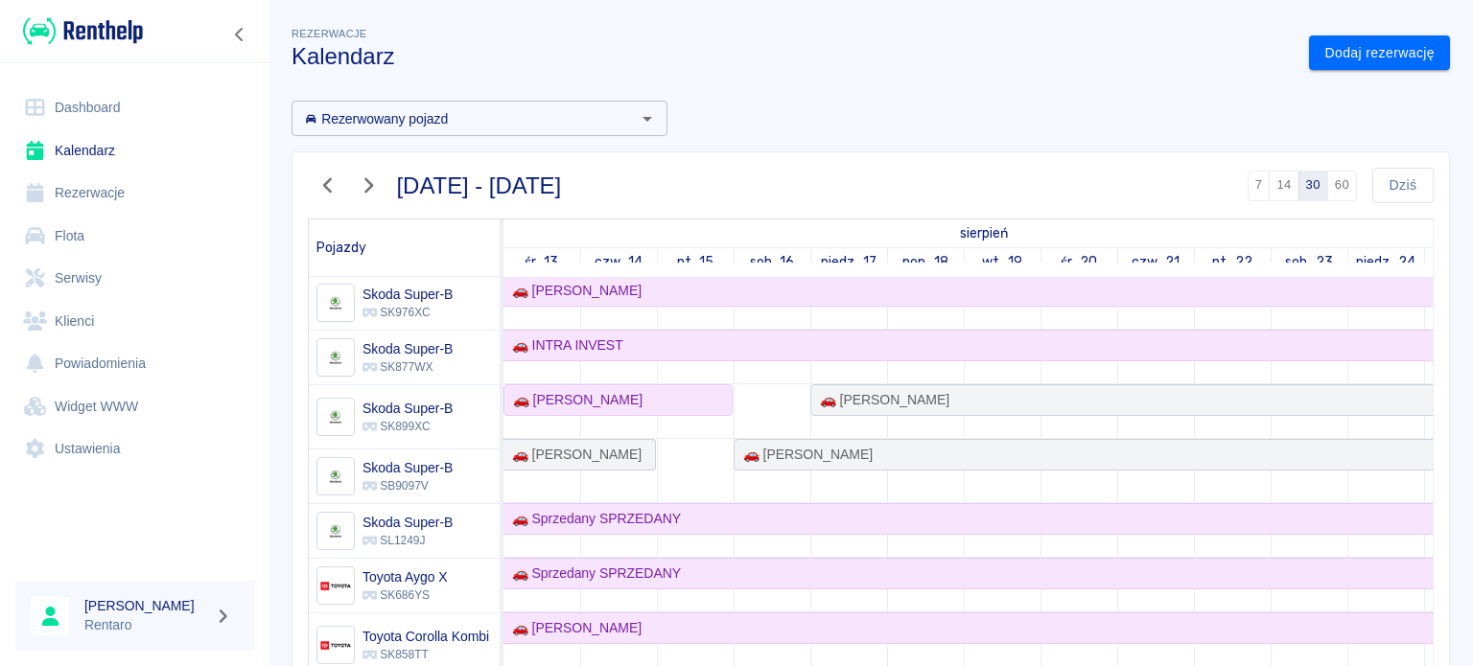
scroll to position [1396, 0]
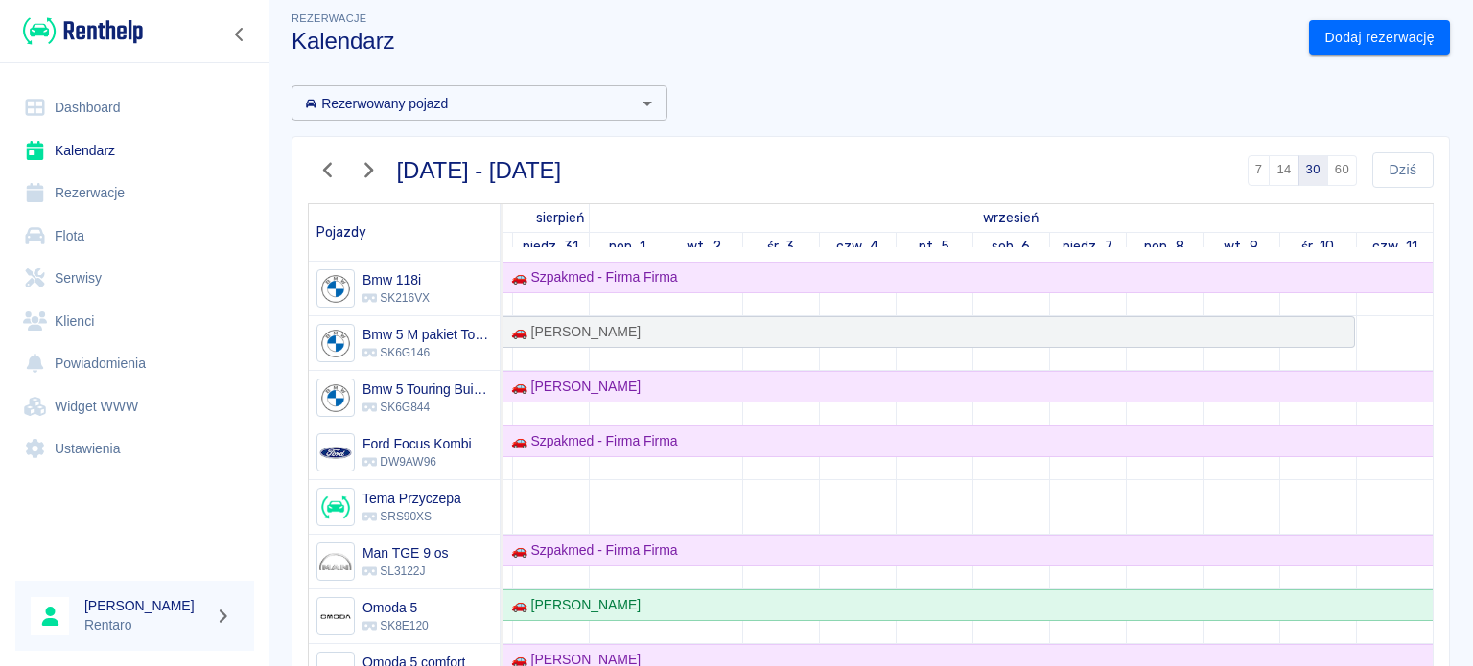
click at [364, 177] on icon "button" at bounding box center [368, 170] width 25 height 20
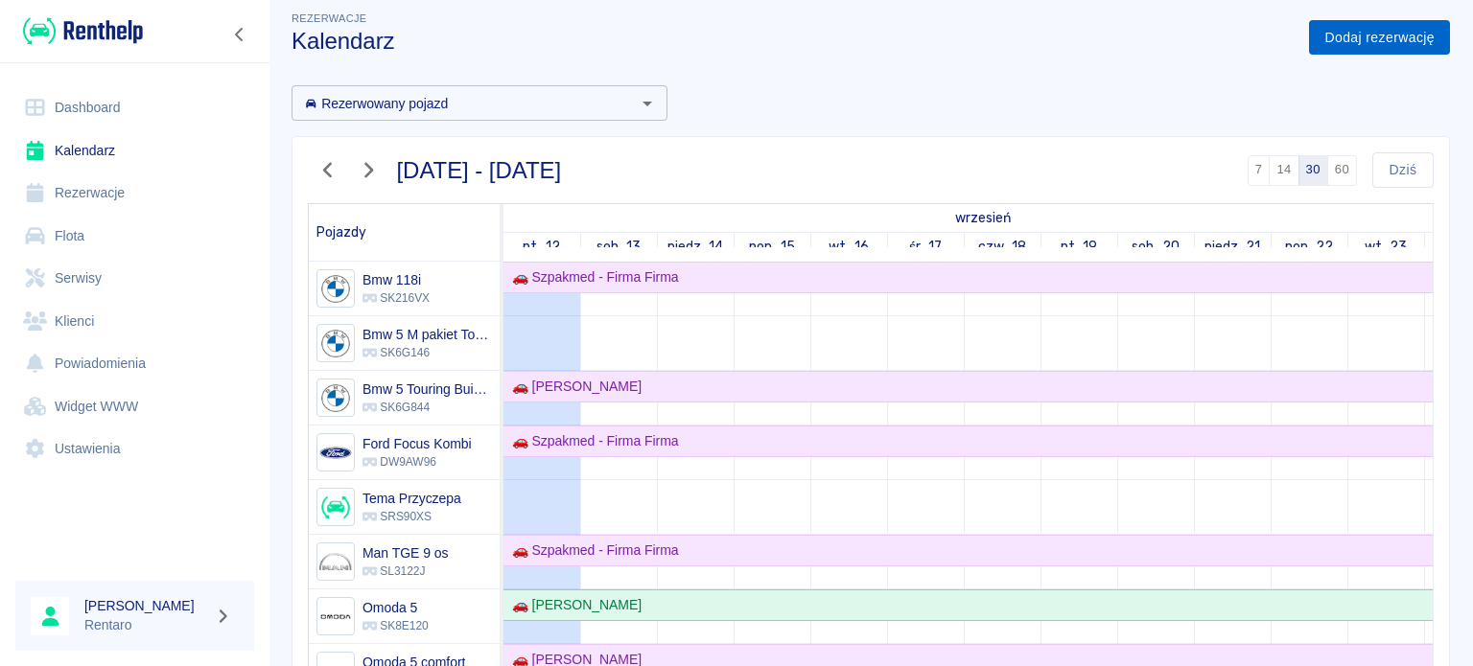
click at [1416, 43] on link "Dodaj rezerwację" at bounding box center [1379, 37] width 141 height 35
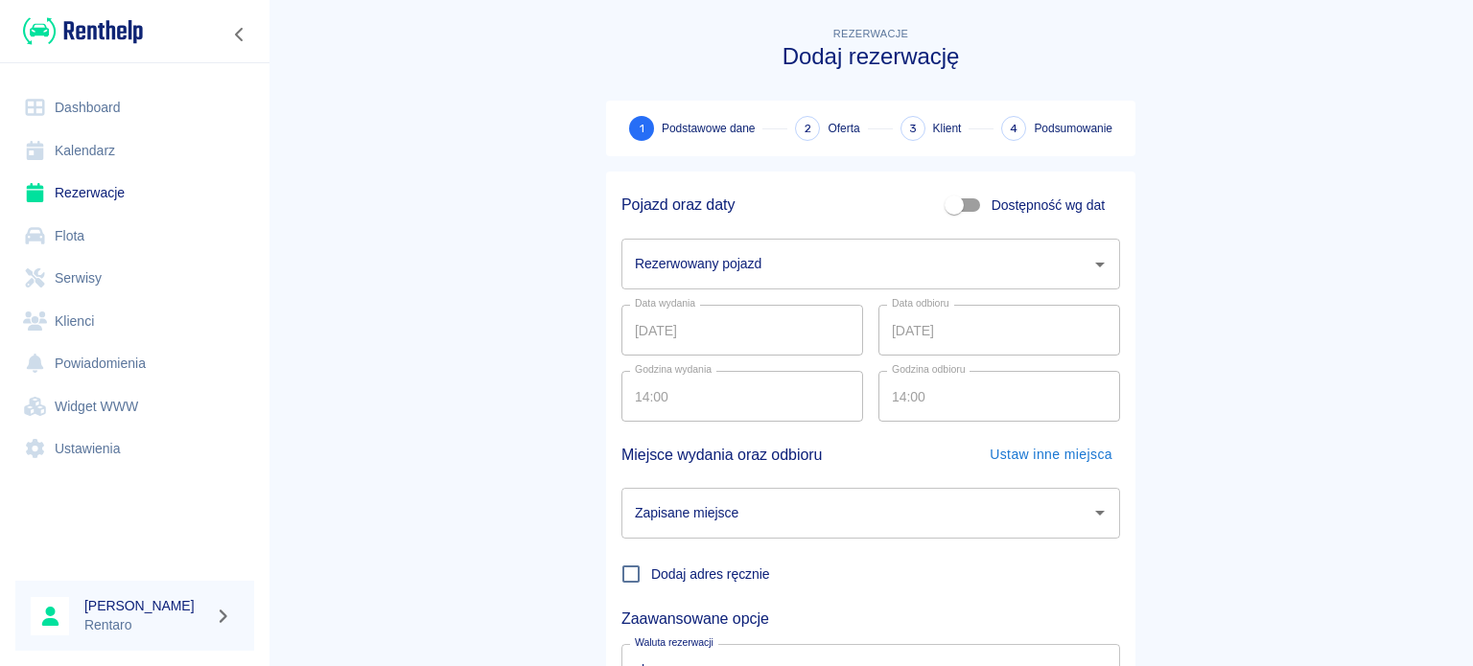
click at [955, 212] on input "Dostępność wg dat" at bounding box center [953, 205] width 109 height 36
checkbox input "true"
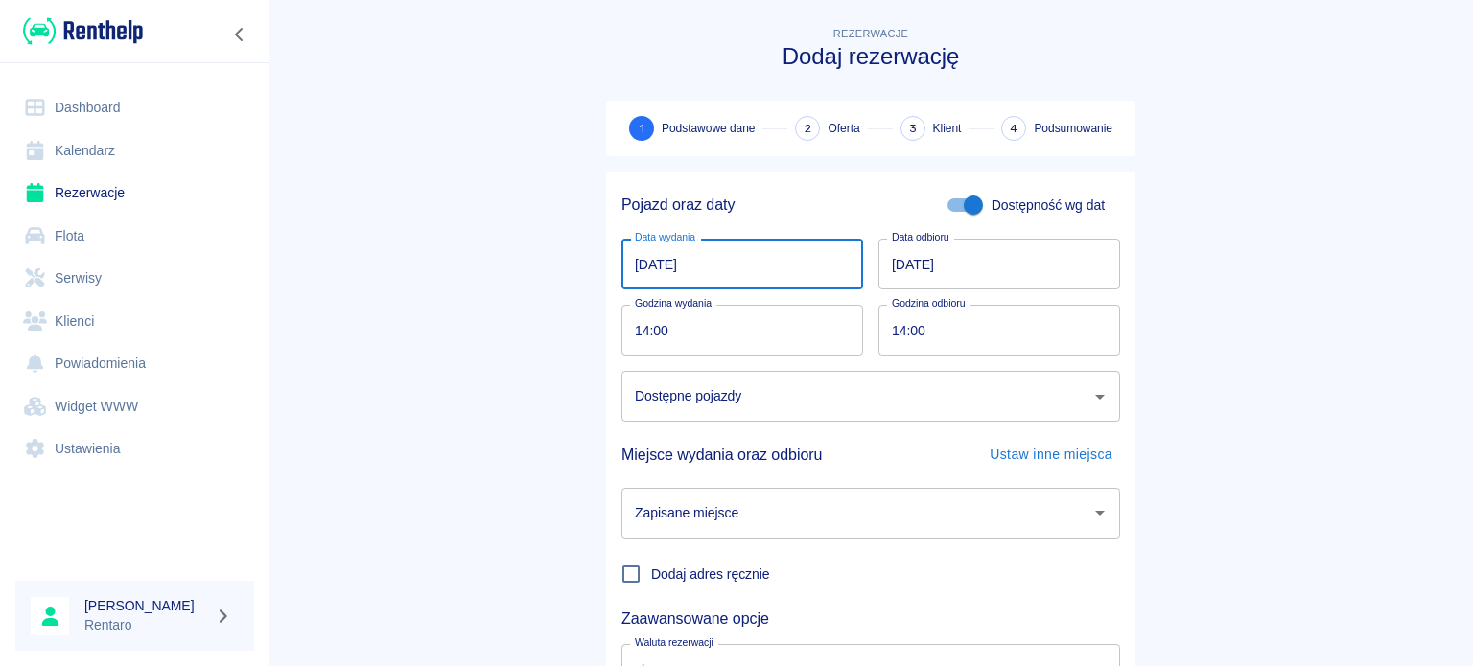
click at [673, 273] on input "[DATE]" at bounding box center [742, 264] width 242 height 51
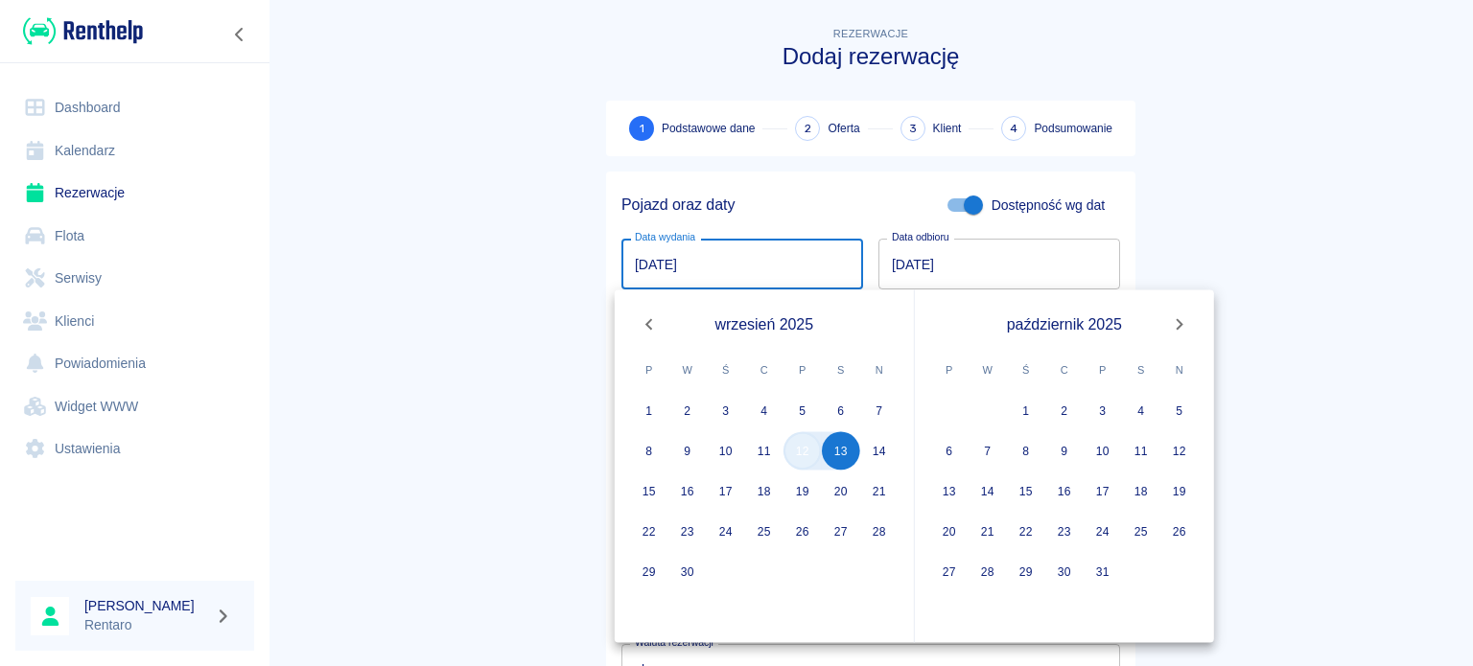
click at [802, 457] on button "12" at bounding box center [802, 451] width 38 height 38
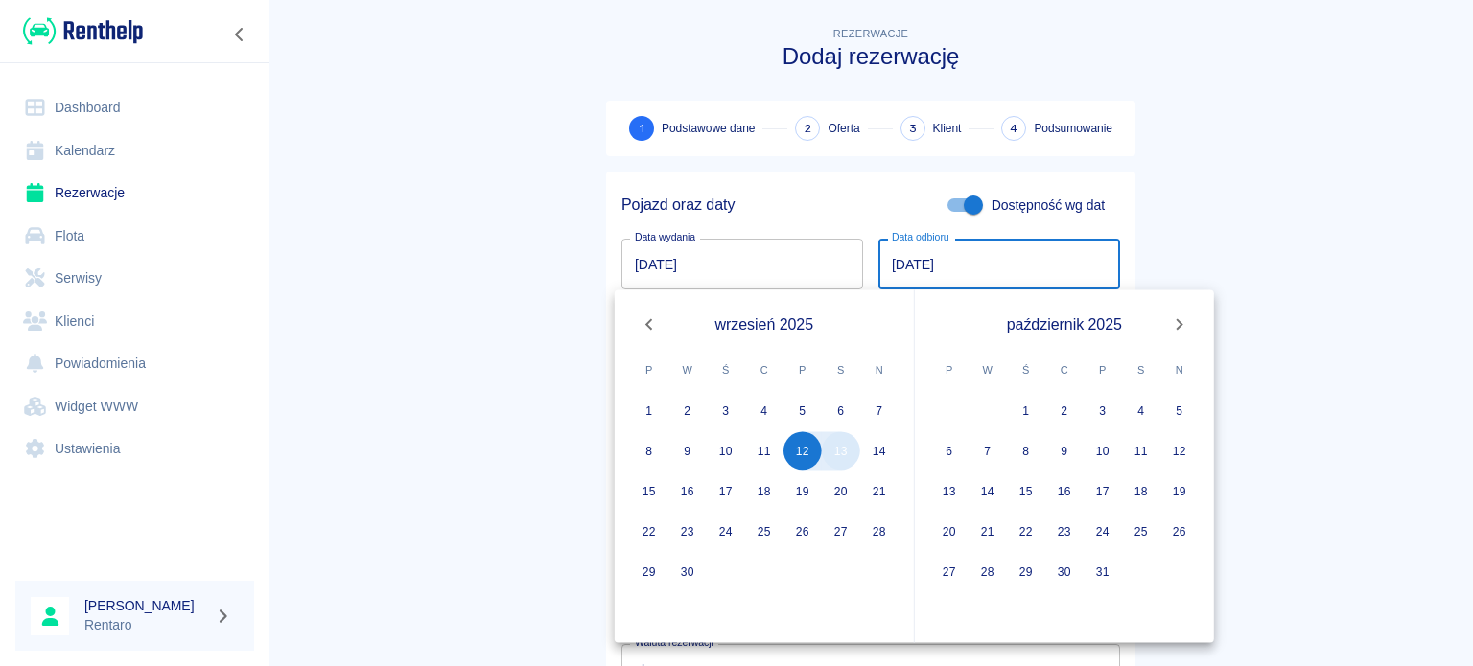
click at [847, 459] on button "13" at bounding box center [841, 451] width 38 height 38
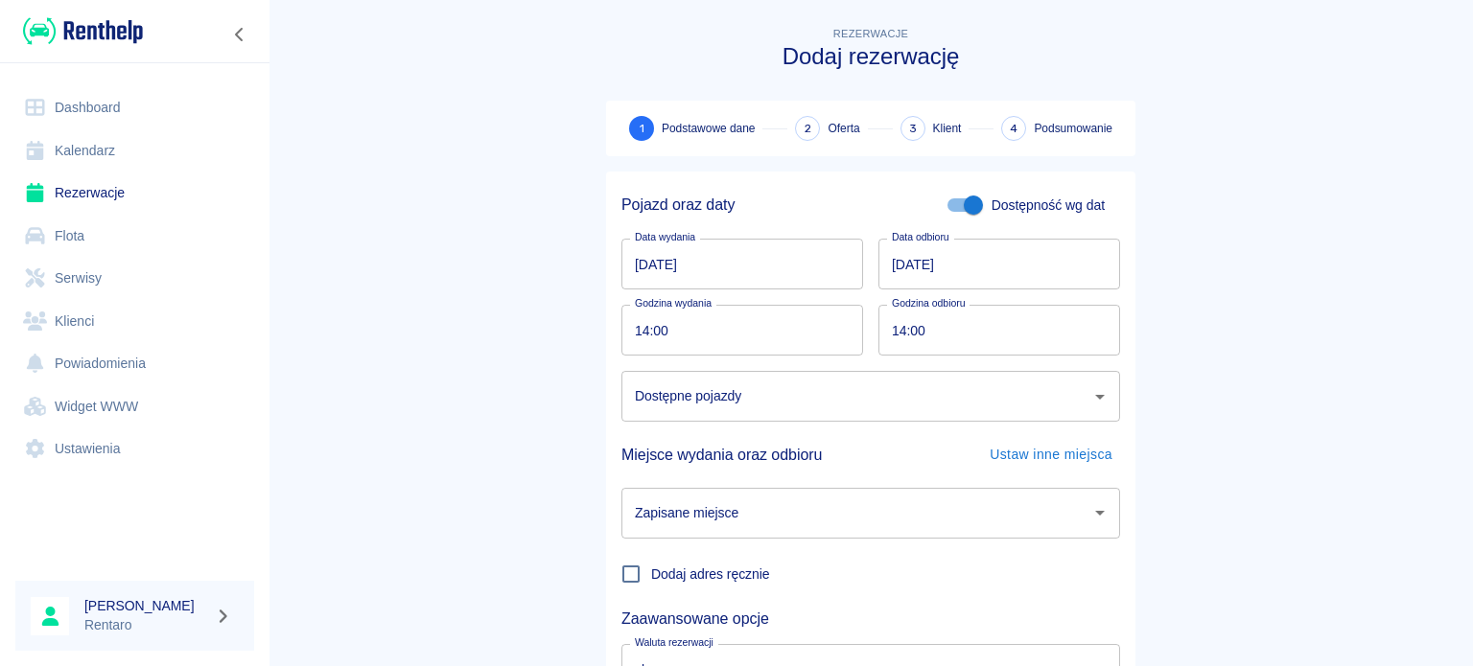
click at [681, 400] on input "Dostępne pojazdy" at bounding box center [856, 397] width 452 height 34
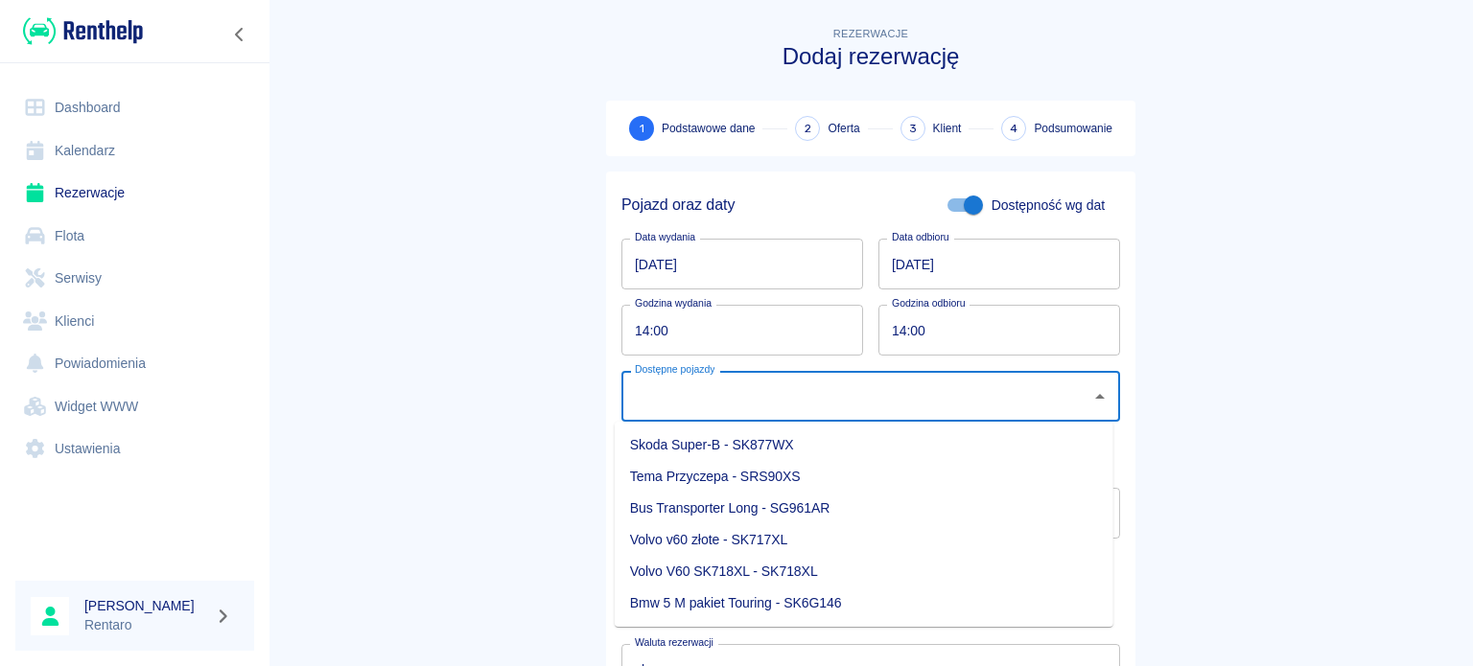
click at [694, 452] on li "Skoda Super-B - SK877WX" at bounding box center [864, 445] width 499 height 32
type input "Skoda Super-B - SK877WX"
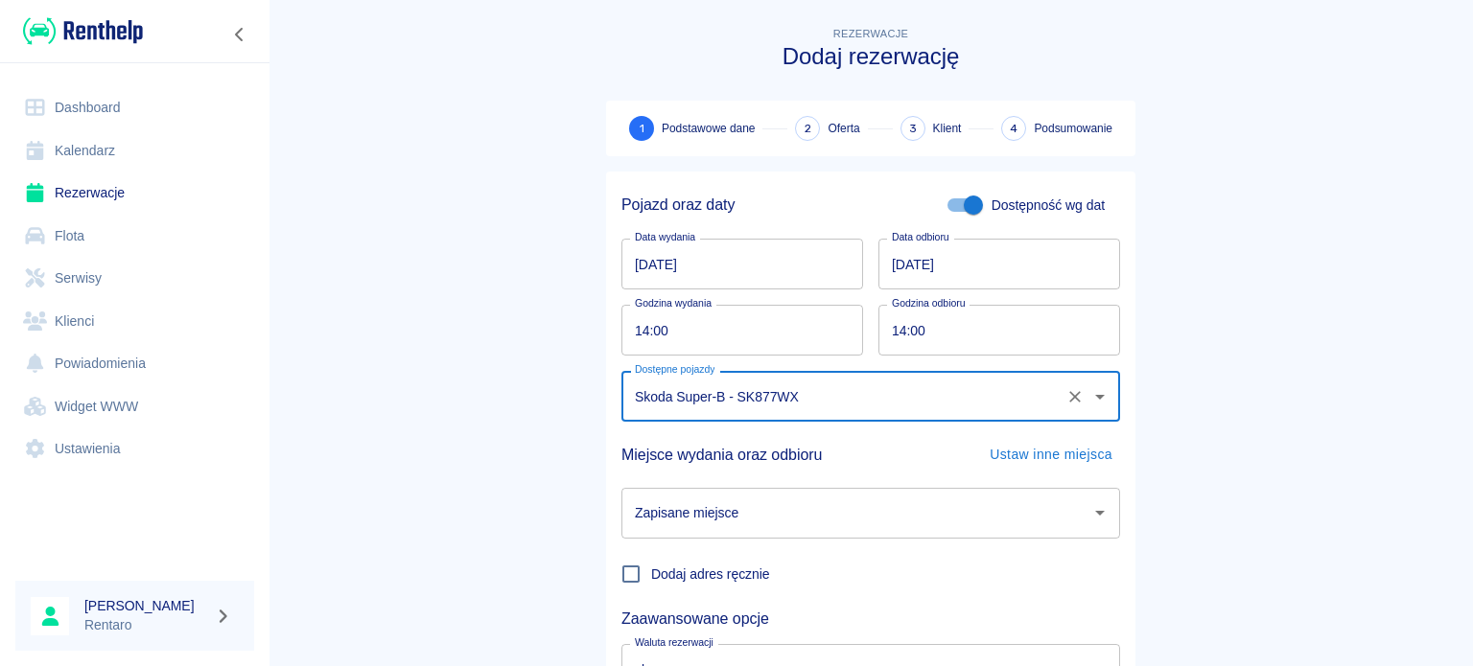
click at [727, 515] on input "Zapisane miejsce" at bounding box center [856, 514] width 452 height 34
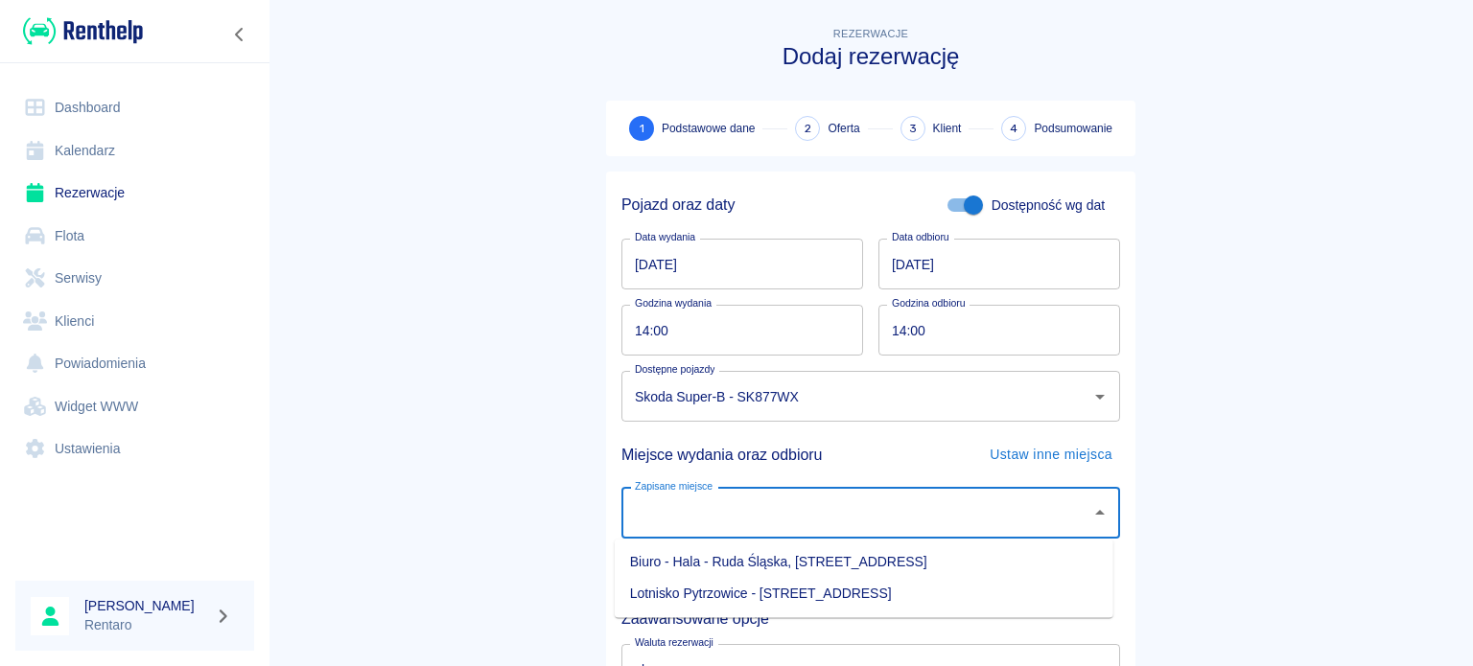
click at [737, 563] on li "Biuro - Hala - Ruda Śląska, [STREET_ADDRESS]" at bounding box center [864, 562] width 499 height 32
type input "Biuro - Hala - Ruda Śląska, [STREET_ADDRESS]"
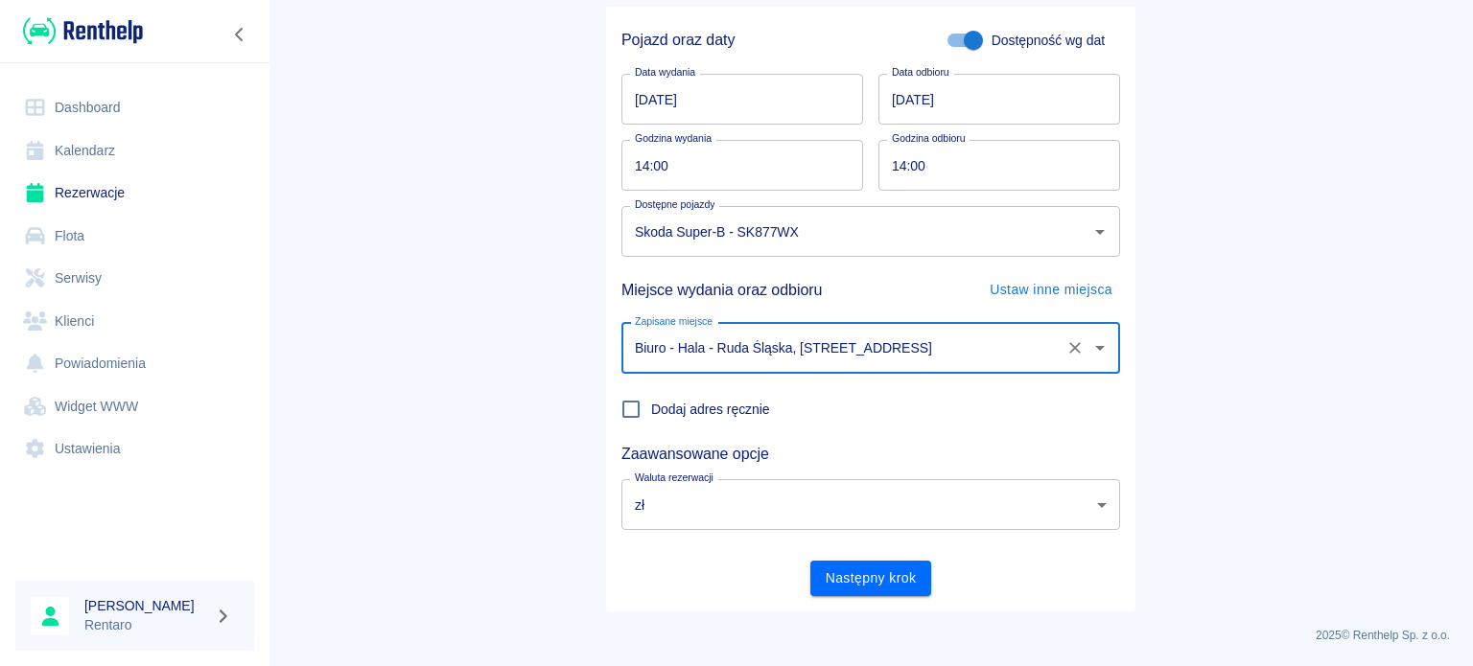
click at [905, 592] on button "Następny krok" at bounding box center [871, 578] width 122 height 35
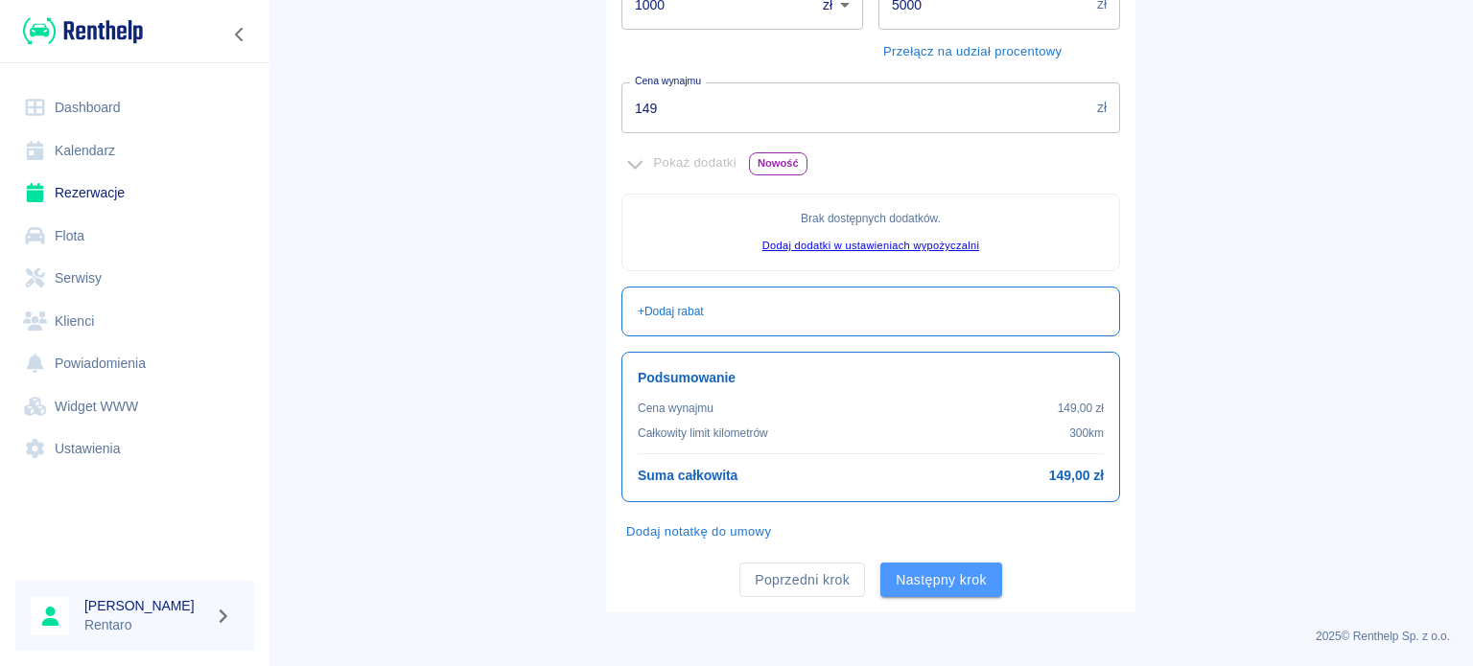
click at [936, 585] on button "Następny krok" at bounding box center [941, 580] width 122 height 35
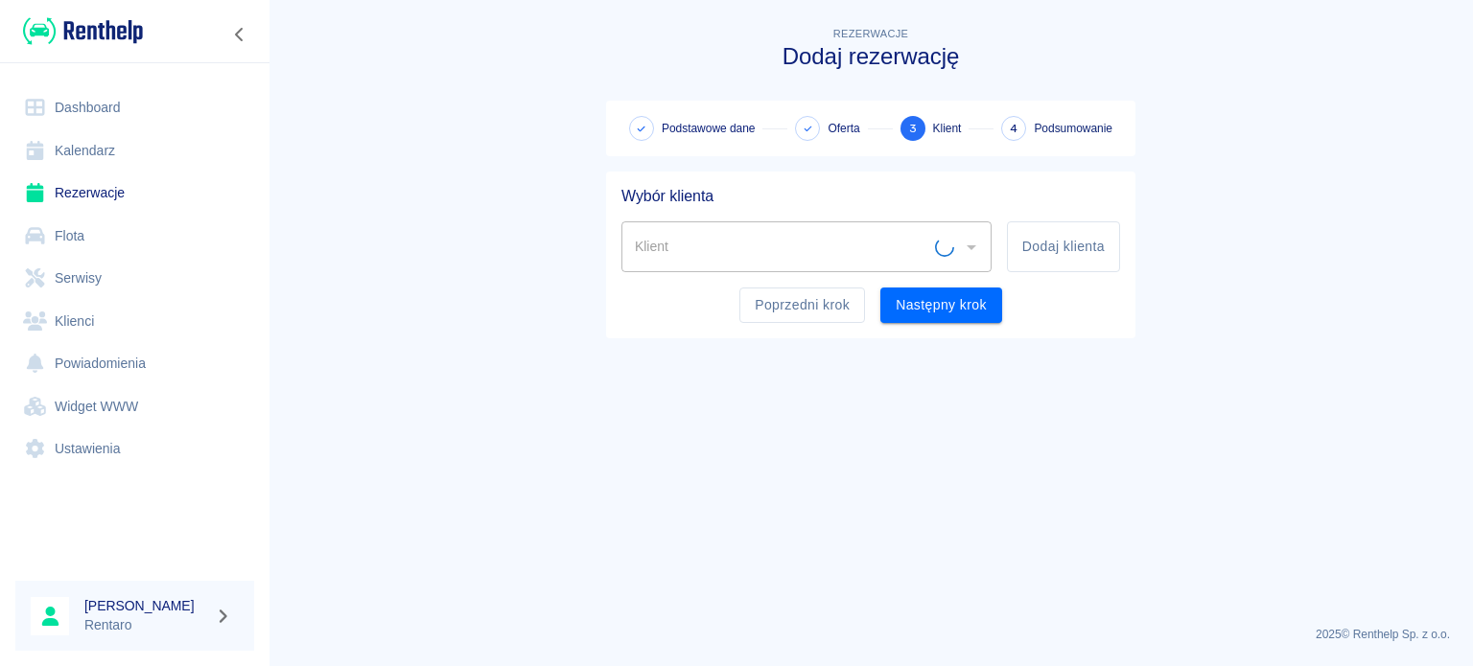
click at [788, 224] on div "Klient" at bounding box center [806, 246] width 370 height 51
click at [782, 244] on input "Klient" at bounding box center [792, 247] width 324 height 34
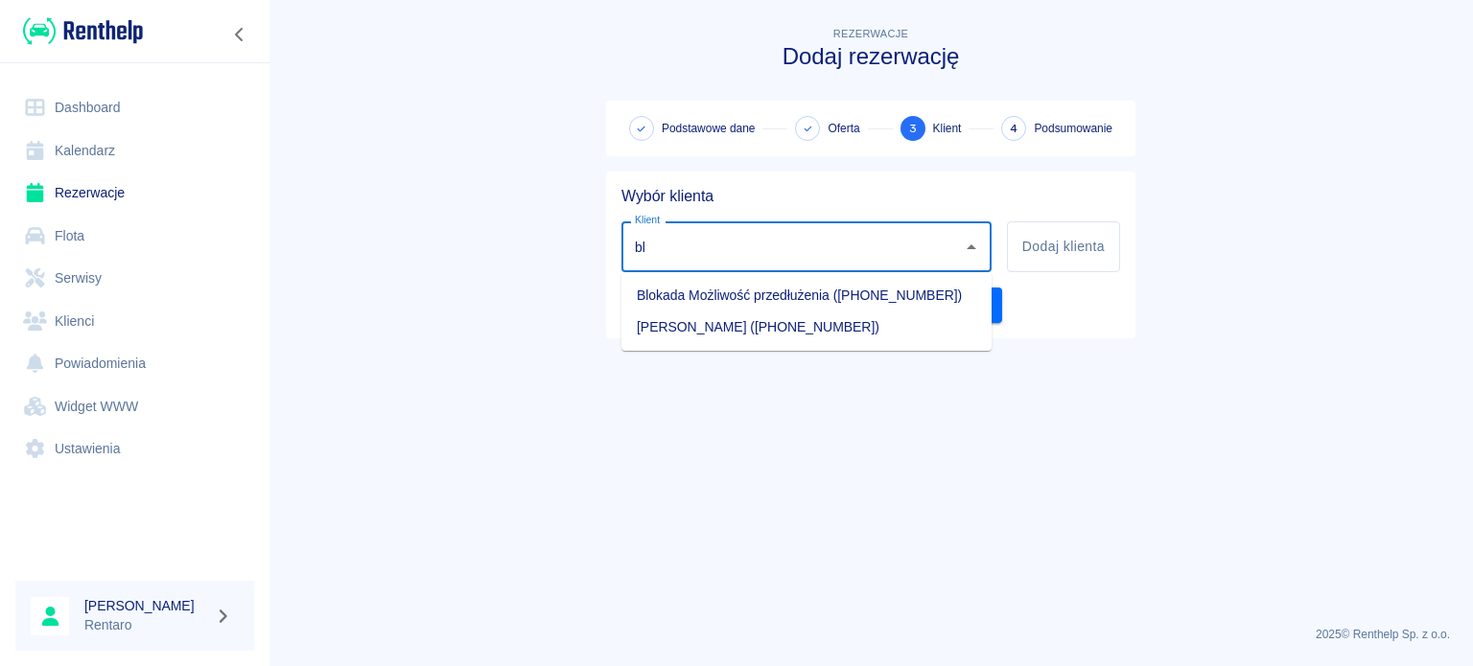
click at [740, 298] on li "Blokada Możliwość przedłużenia ([PHONE_NUMBER])" at bounding box center [806, 296] width 370 height 32
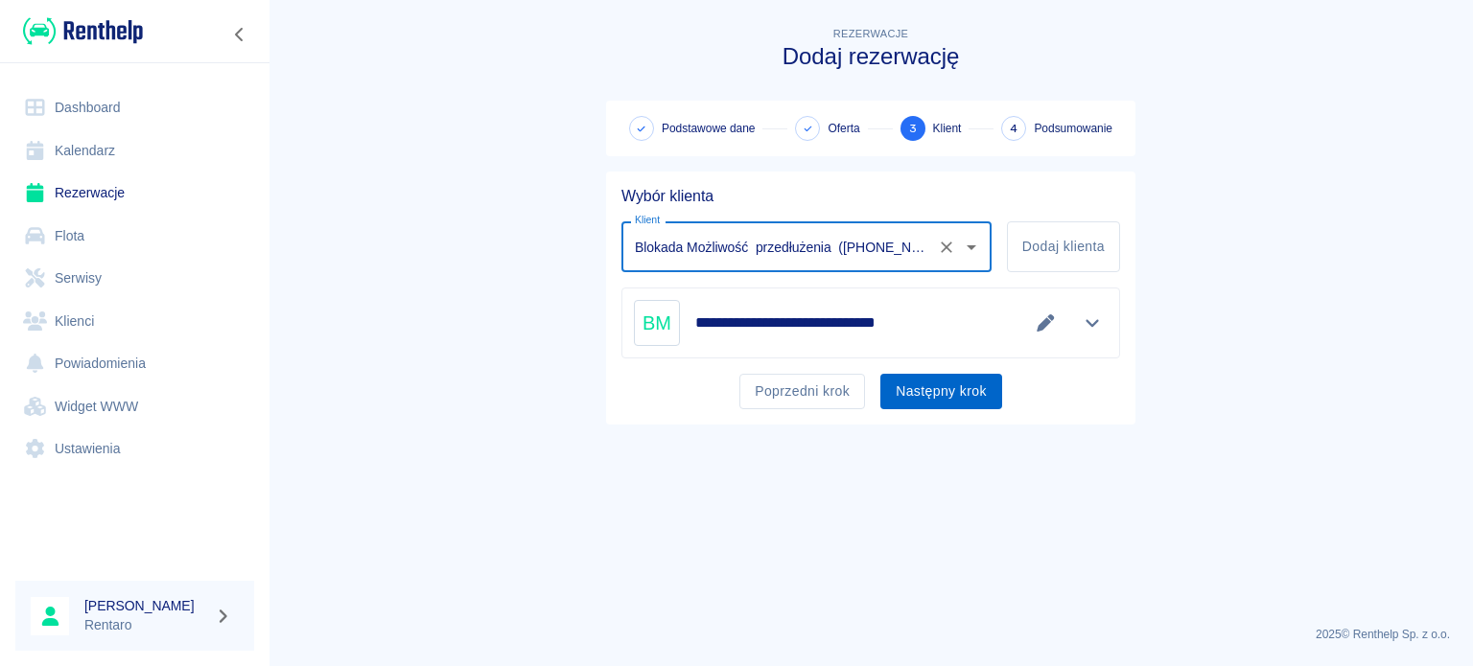
type input "Blokada Możliwość przedłużenia ([PHONE_NUMBER])"
click at [947, 402] on button "Następny krok" at bounding box center [941, 391] width 122 height 35
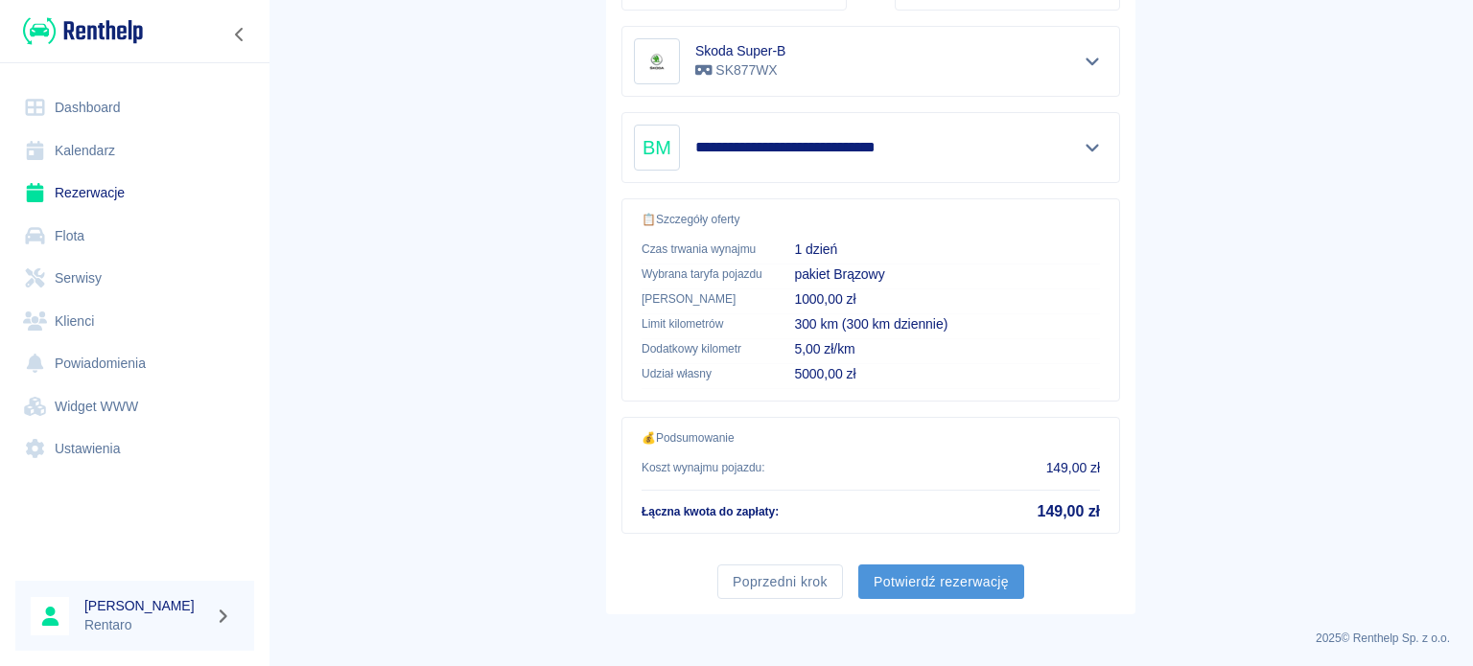
click at [959, 581] on button "Potwierdź rezerwację" at bounding box center [941, 582] width 166 height 35
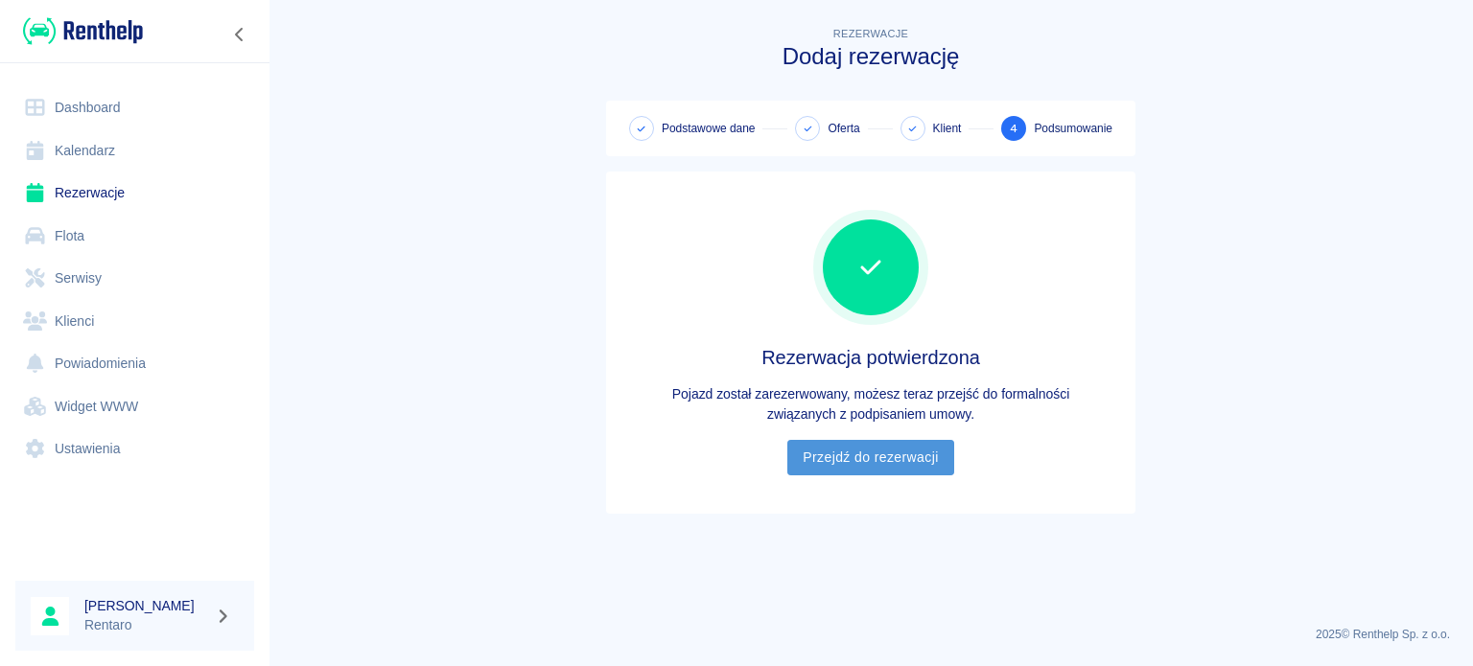
click at [900, 466] on link "Przejdź do rezerwacji" at bounding box center [870, 457] width 166 height 35
